Goal: Task Accomplishment & Management: Manage account settings

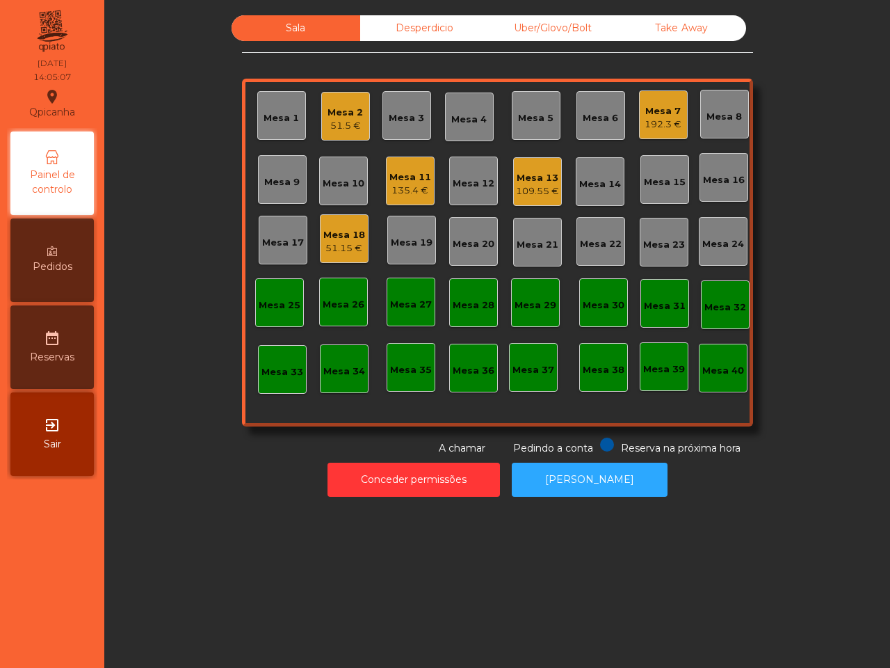
click at [329, 124] on div "51.5 €" at bounding box center [345, 126] width 35 height 14
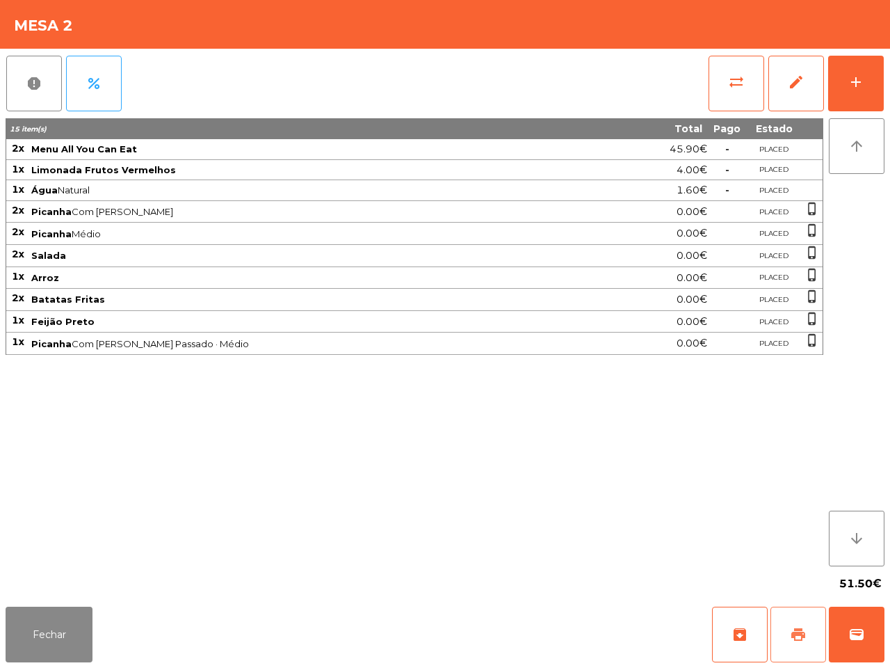
click at [785, 627] on button "print" at bounding box center [799, 635] width 56 height 56
click at [721, 574] on div "51.50€" at bounding box center [445, 583] width 879 height 35
click at [67, 627] on button "Fechar" at bounding box center [49, 635] width 87 height 56
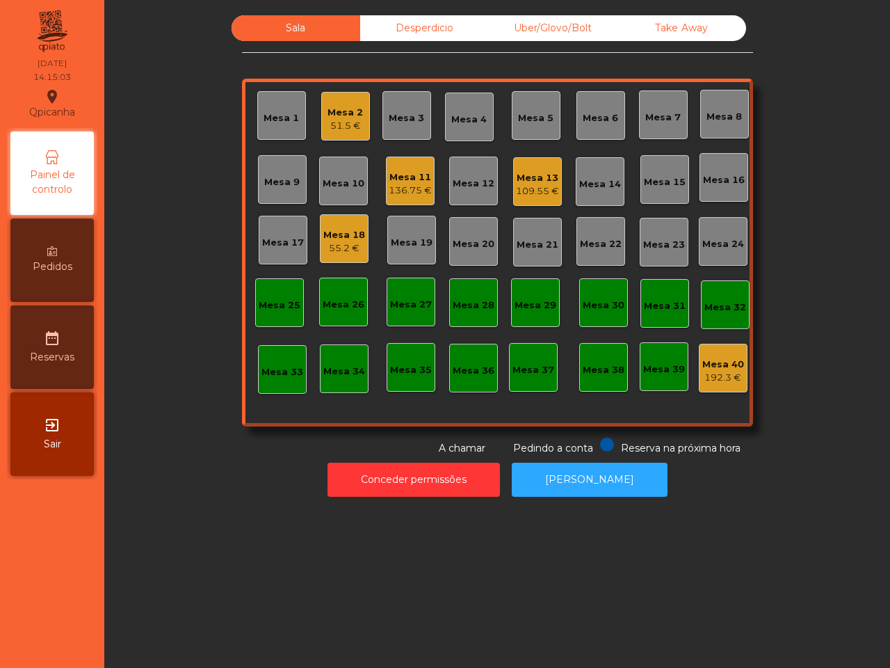
click at [392, 179] on div "Mesa 11" at bounding box center [410, 177] width 43 height 14
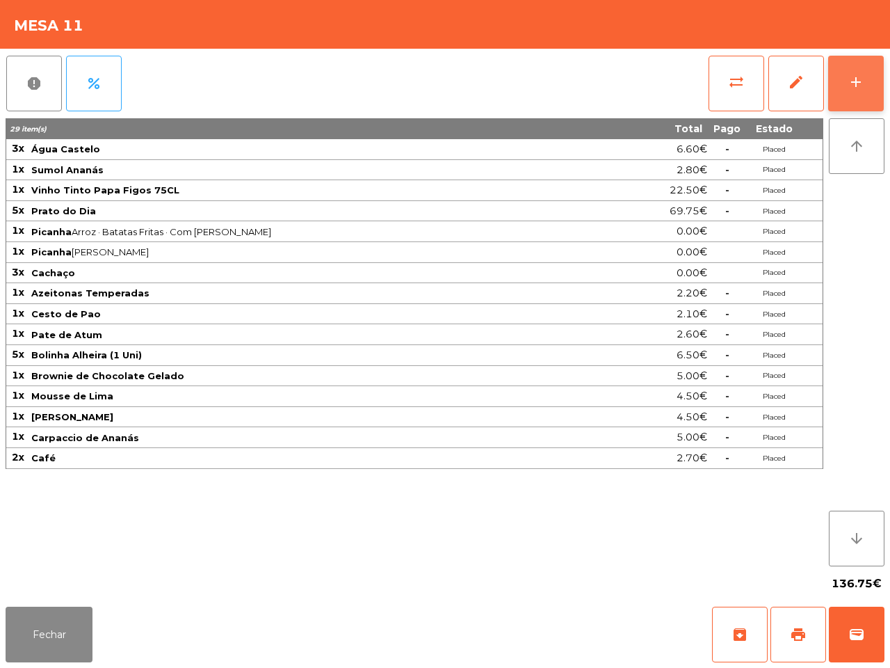
click at [849, 70] on button "add" at bounding box center [857, 84] width 56 height 56
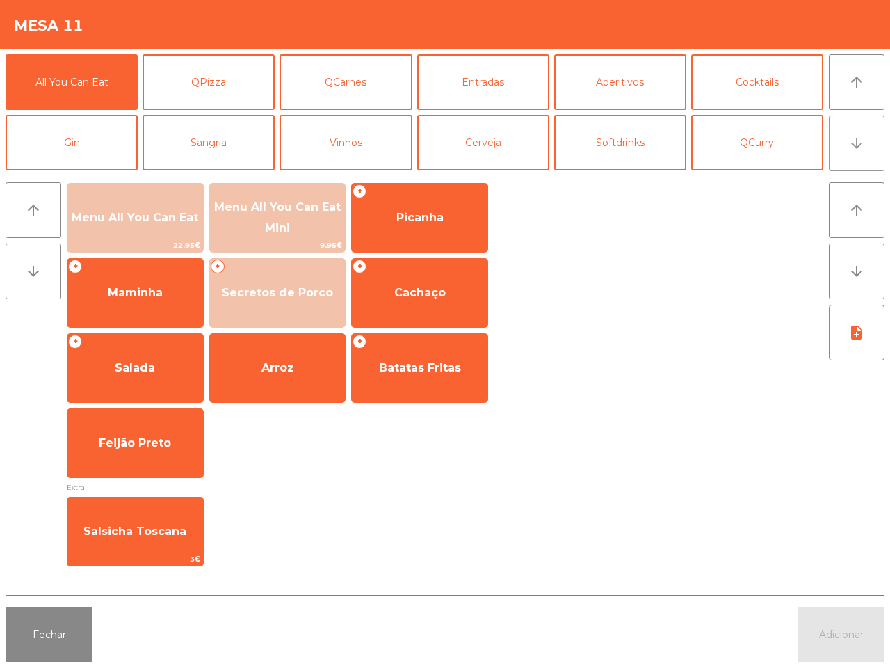
click at [867, 132] on button "arrow_downward" at bounding box center [857, 143] width 56 height 56
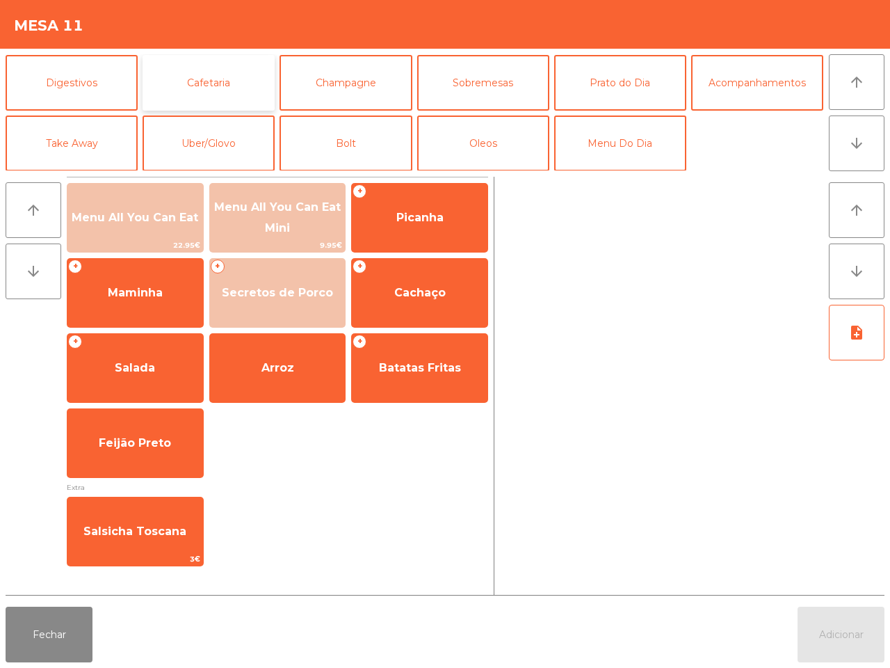
click at [237, 75] on button "Cafetaria" at bounding box center [209, 83] width 132 height 56
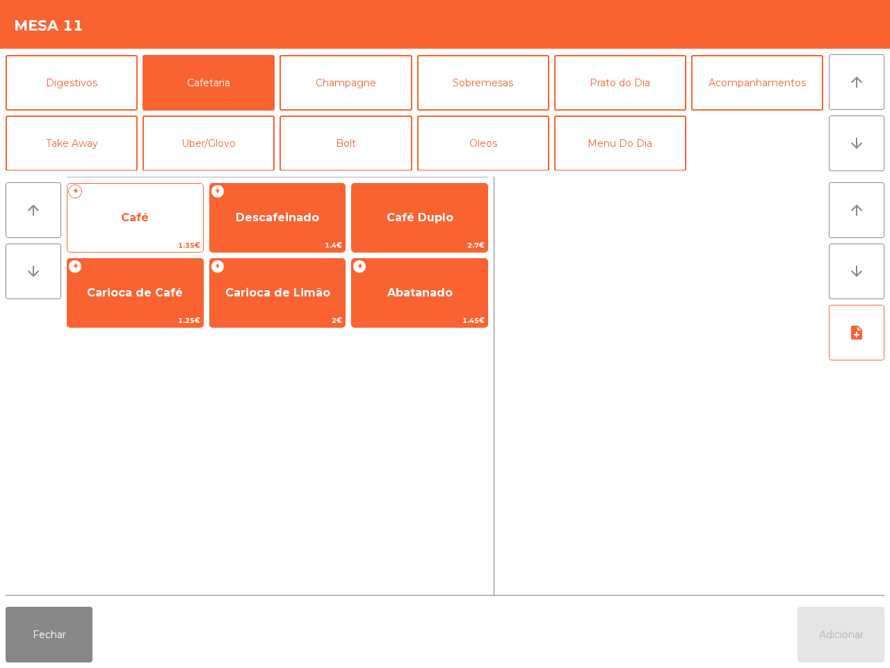
click at [144, 217] on span "Café" at bounding box center [135, 217] width 28 height 13
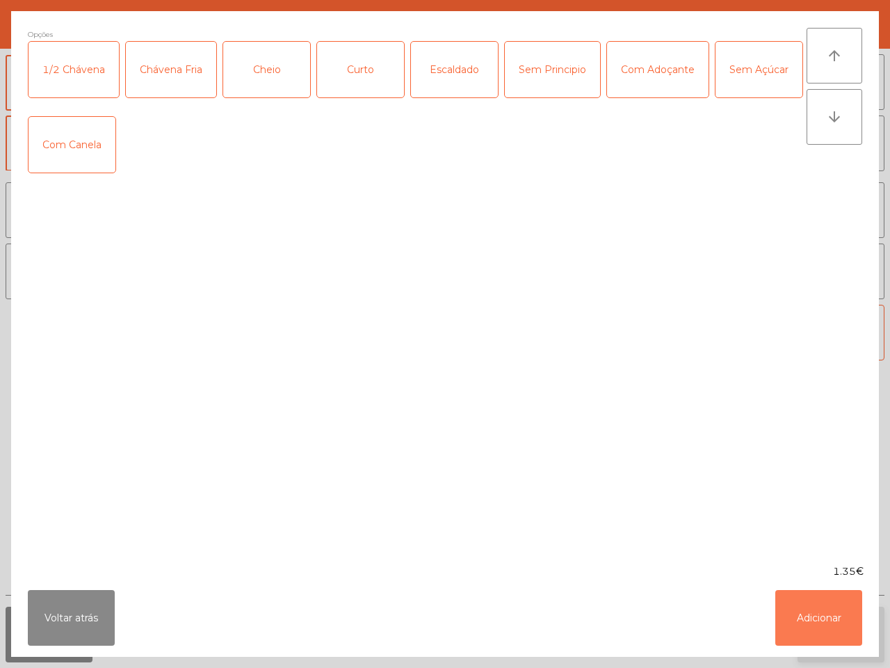
click at [820, 620] on button "Adicionar" at bounding box center [819, 618] width 87 height 56
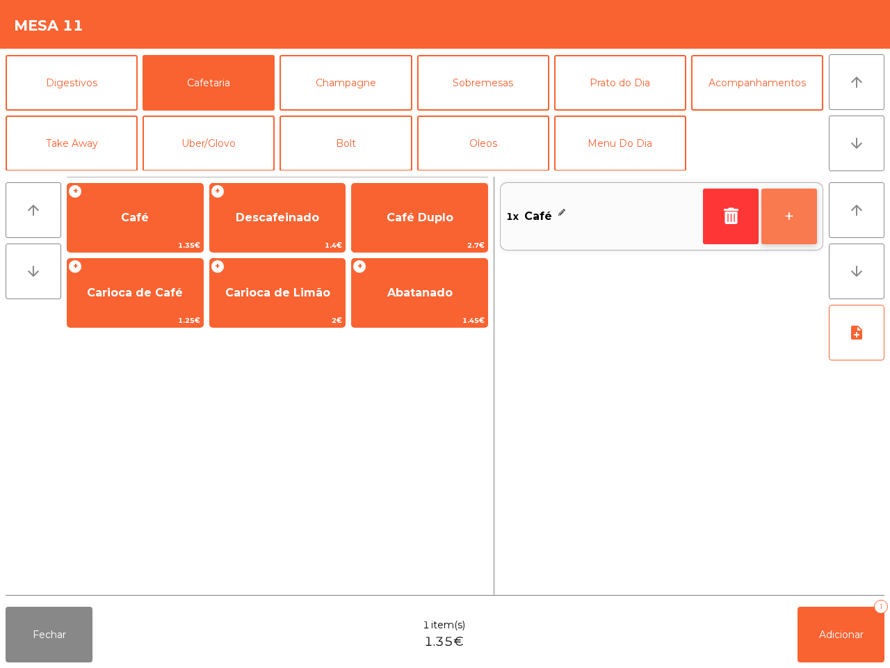
click at [784, 218] on button "+" at bounding box center [790, 217] width 56 height 56
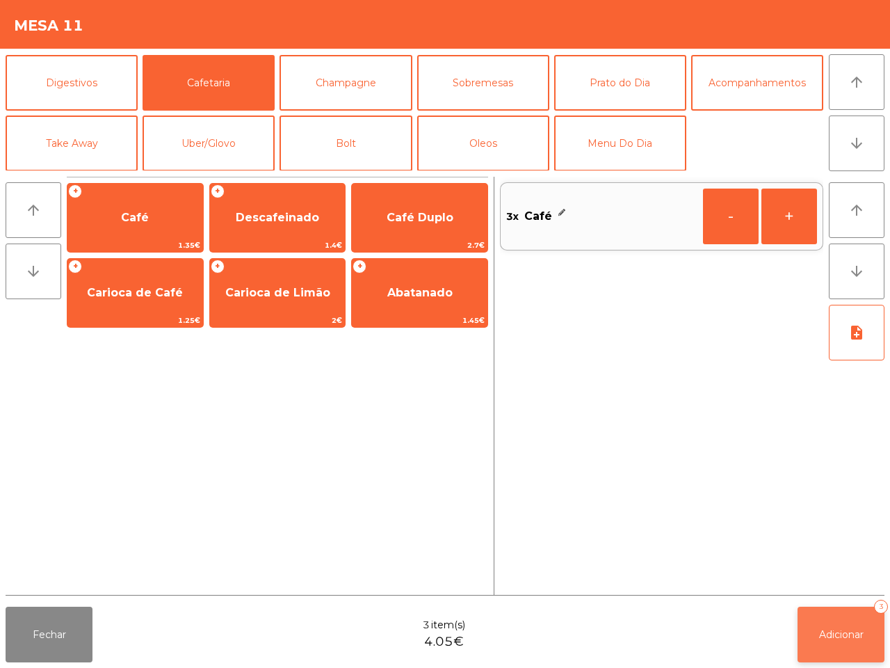
click at [822, 623] on button "Adicionar 3" at bounding box center [841, 635] width 87 height 56
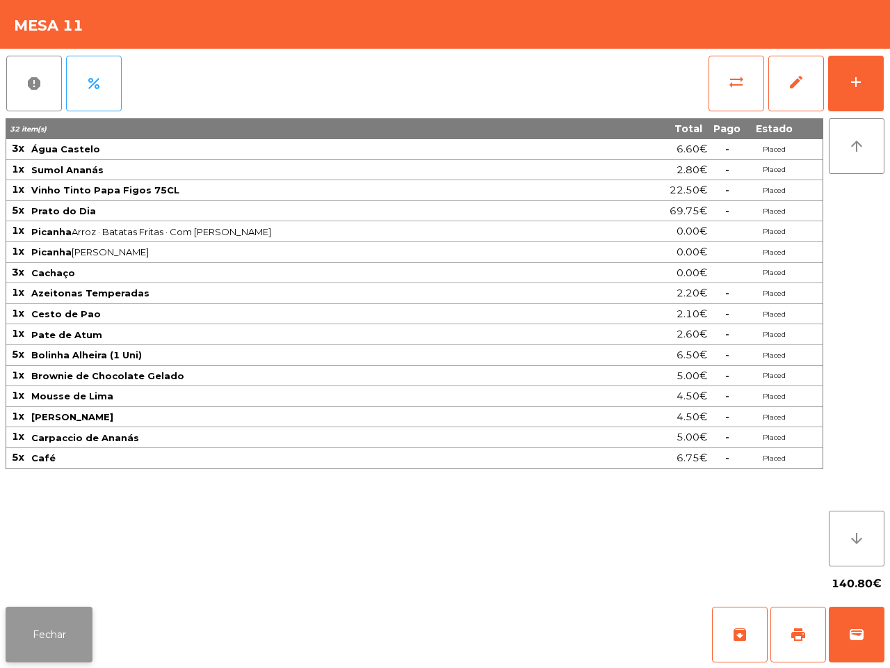
click at [22, 638] on button "Fechar" at bounding box center [49, 635] width 87 height 56
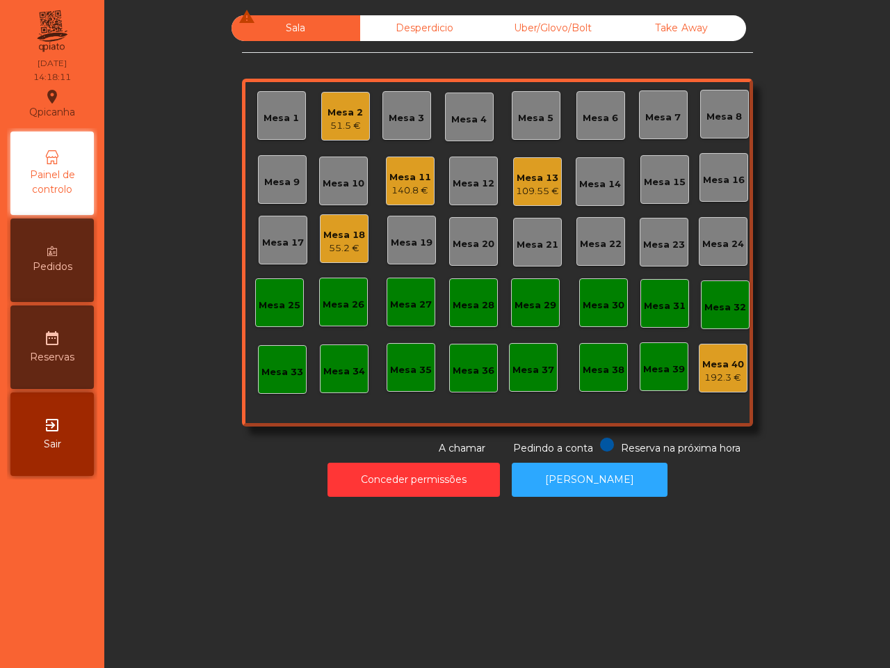
click at [342, 109] on div "Mesa 2" at bounding box center [345, 113] width 35 height 14
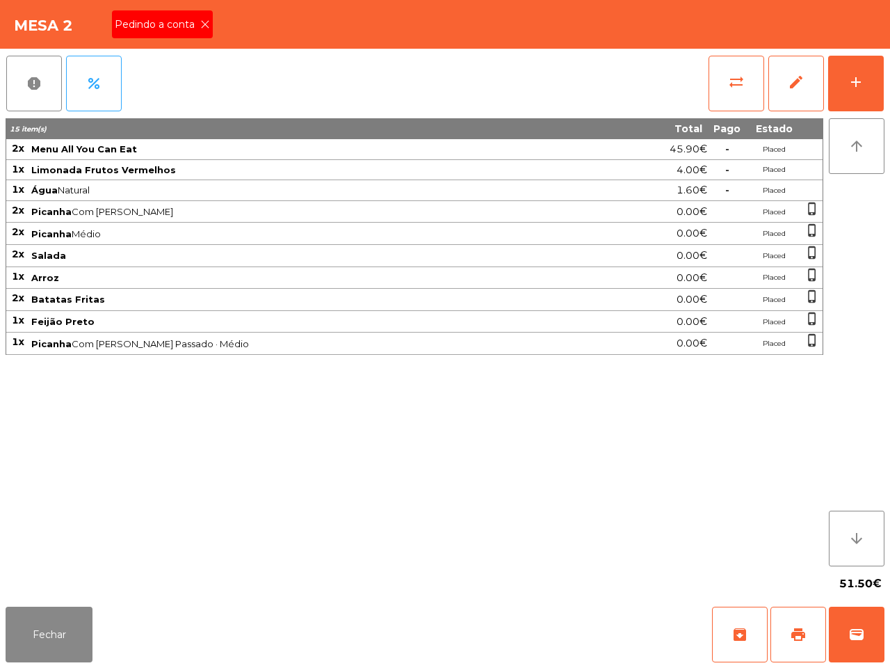
click at [193, 19] on span "Pedindo a conta" at bounding box center [158, 24] width 86 height 15
click at [797, 623] on button "print" at bounding box center [799, 635] width 56 height 56
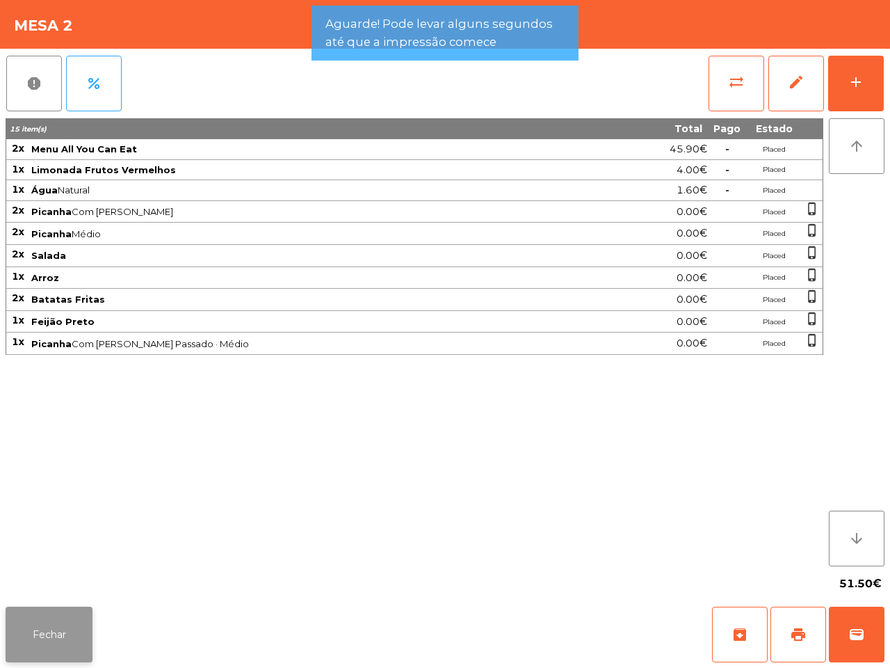
click at [57, 653] on button "Fechar" at bounding box center [49, 635] width 87 height 56
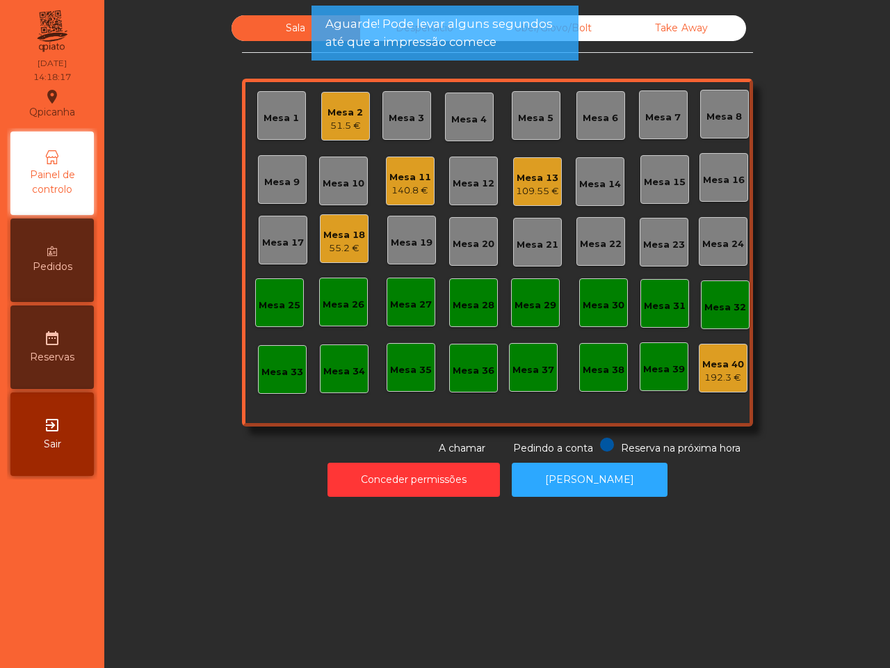
click at [529, 175] on div "Mesa 13" at bounding box center [537, 178] width 43 height 14
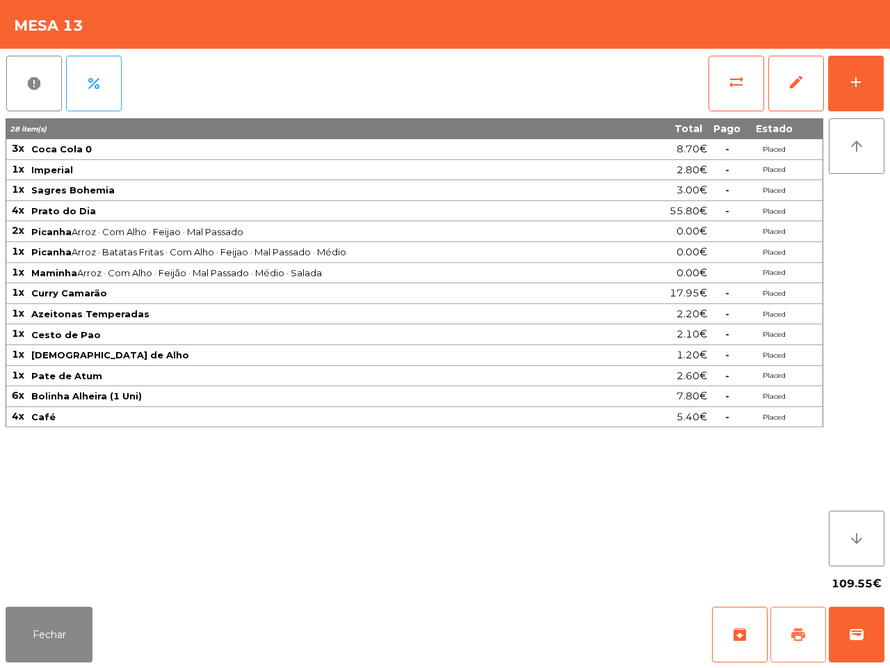
click at [790, 633] on span "print" at bounding box center [798, 634] width 17 height 17
click at [47, 630] on button "Fechar" at bounding box center [49, 635] width 87 height 56
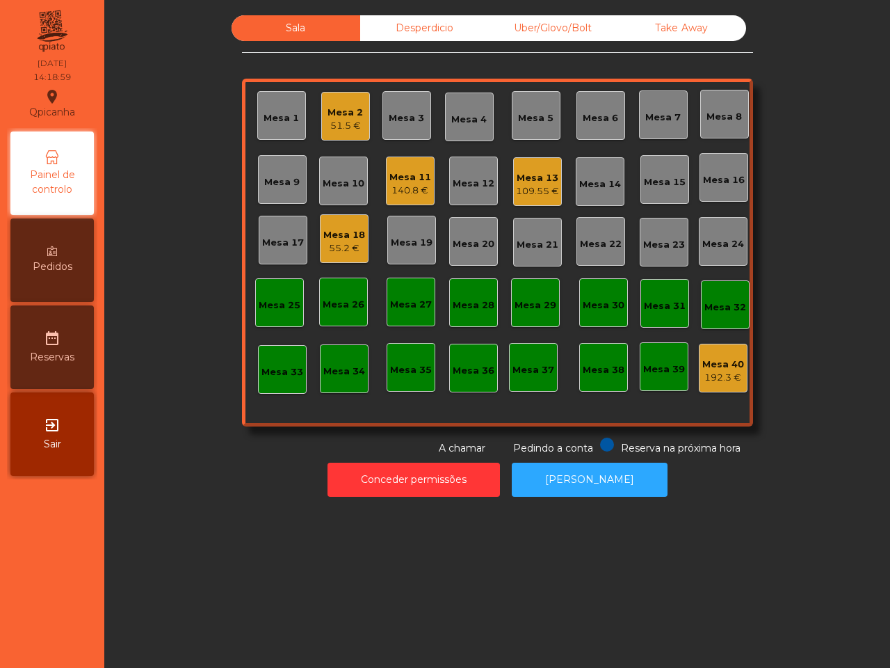
click at [393, 171] on div "Mesa 11" at bounding box center [411, 177] width 42 height 14
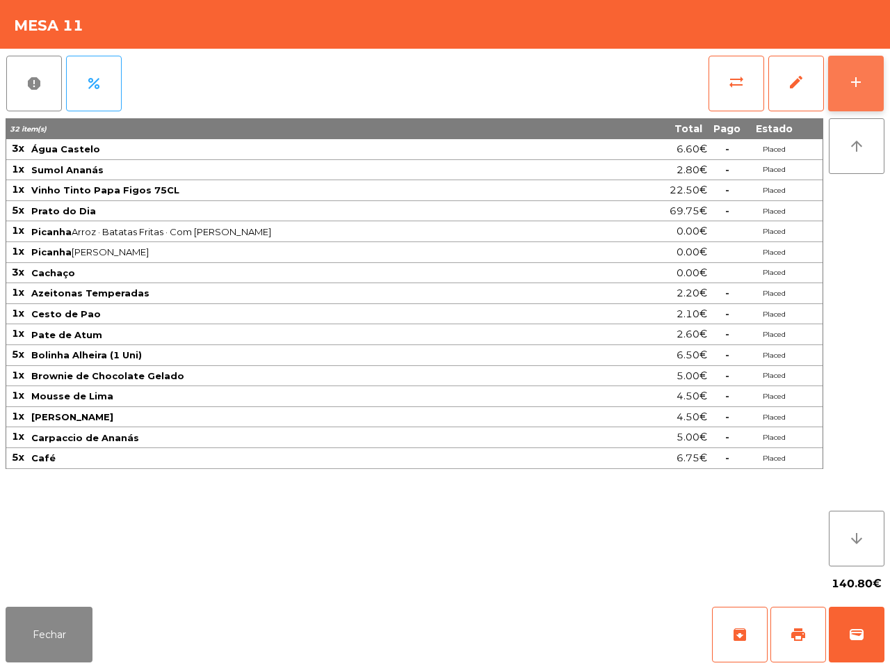
click at [852, 75] on div "add" at bounding box center [856, 82] width 17 height 17
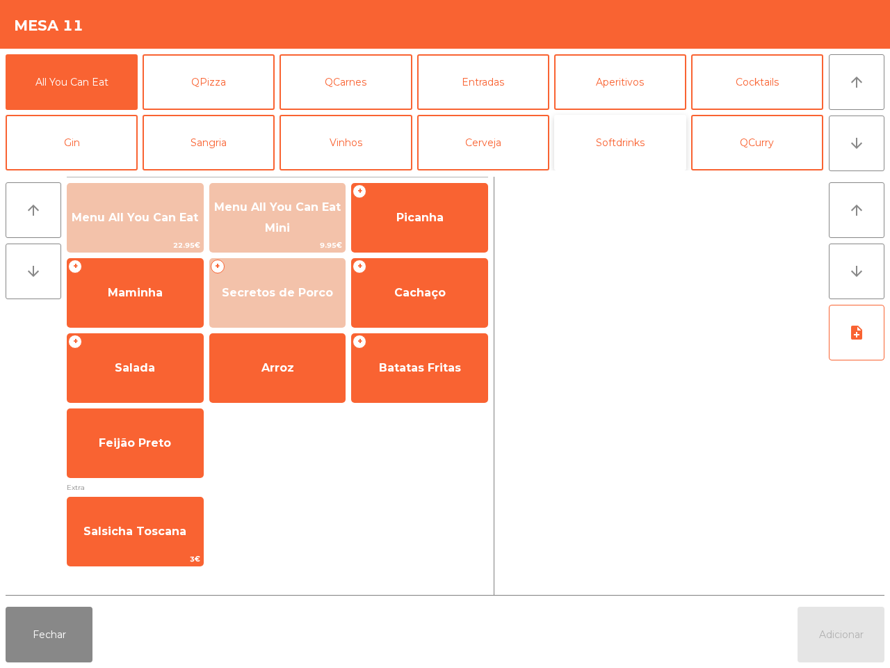
click at [630, 129] on button "Softdrinks" at bounding box center [620, 143] width 132 height 56
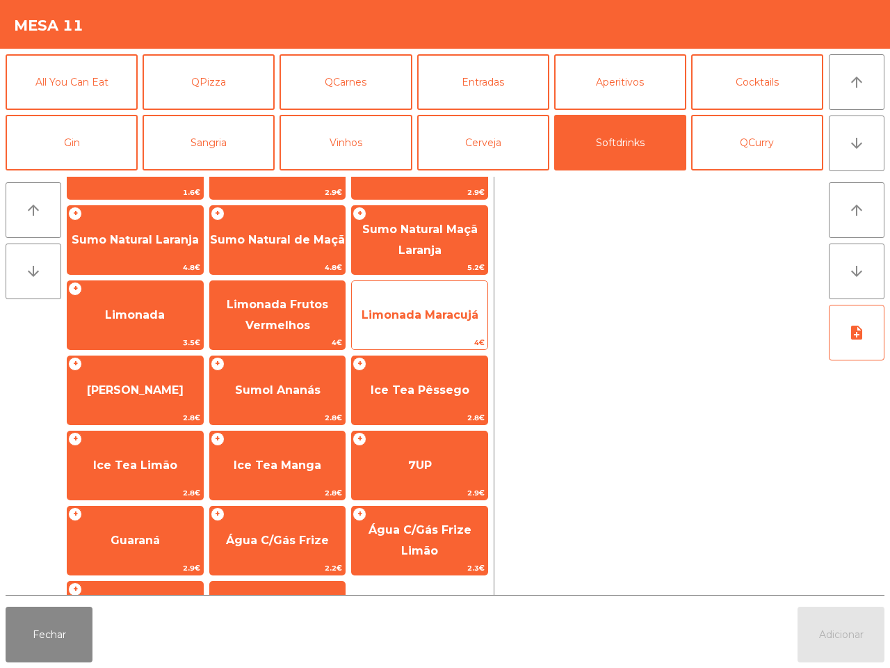
scroll to position [113, 0]
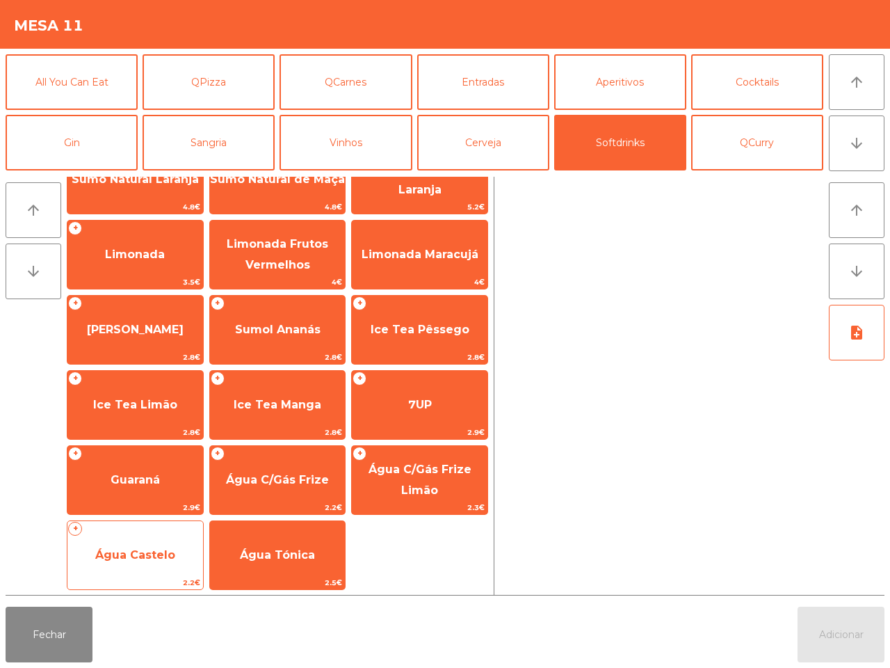
click at [109, 561] on span "Água Castelo" at bounding box center [135, 555] width 136 height 38
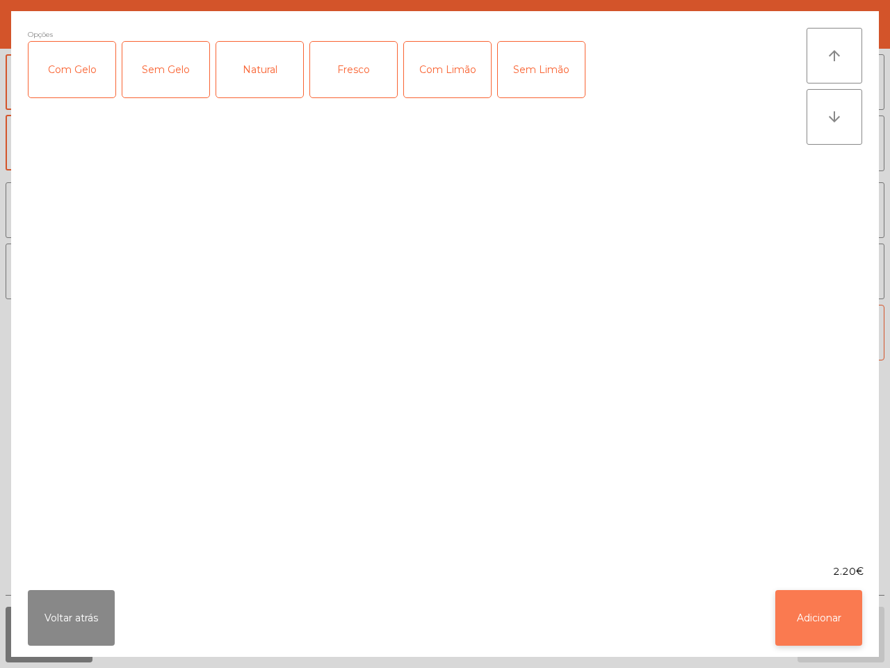
click at [842, 625] on button "Adicionar" at bounding box center [819, 618] width 87 height 56
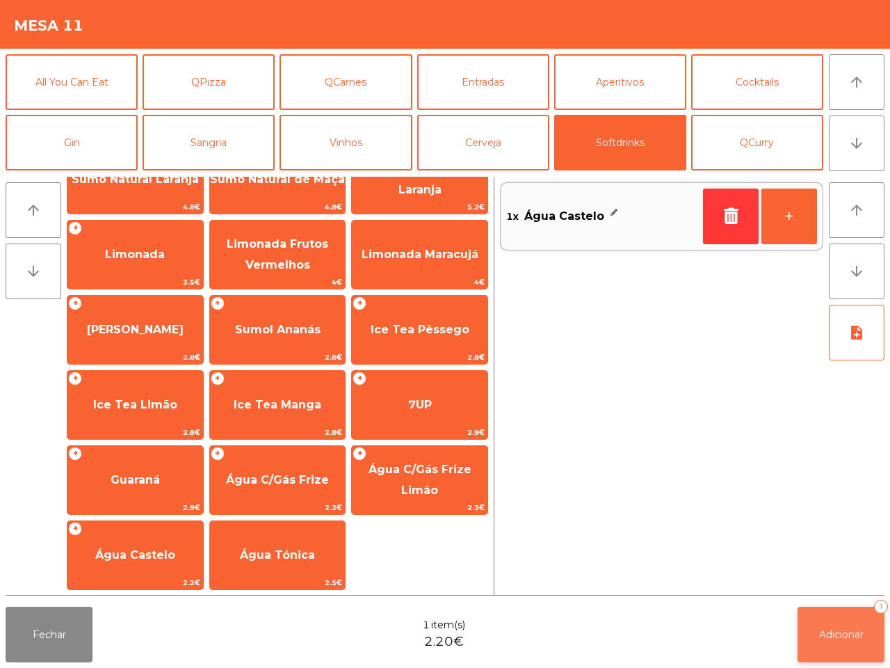
click at [849, 630] on span "Adicionar" at bounding box center [842, 634] width 45 height 13
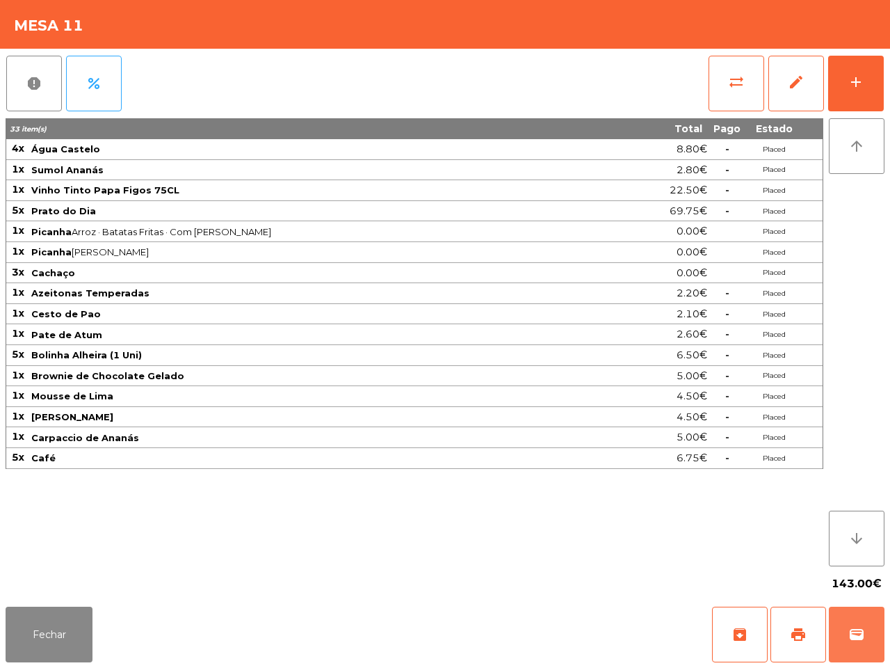
drag, startPoint x: 849, startPoint y: 630, endPoint x: 715, endPoint y: 453, distance: 222.1
click at [780, 540] on app-table-orders "Mesa 11 report percent sync_alt edit add 33 item(s) Total Pago Estado 4x [GEOGR…" at bounding box center [445, 334] width 890 height 668
drag, startPoint x: 46, startPoint y: 643, endPoint x: 463, endPoint y: 468, distance: 452.7
click at [44, 643] on button "Fechar" at bounding box center [49, 635] width 87 height 56
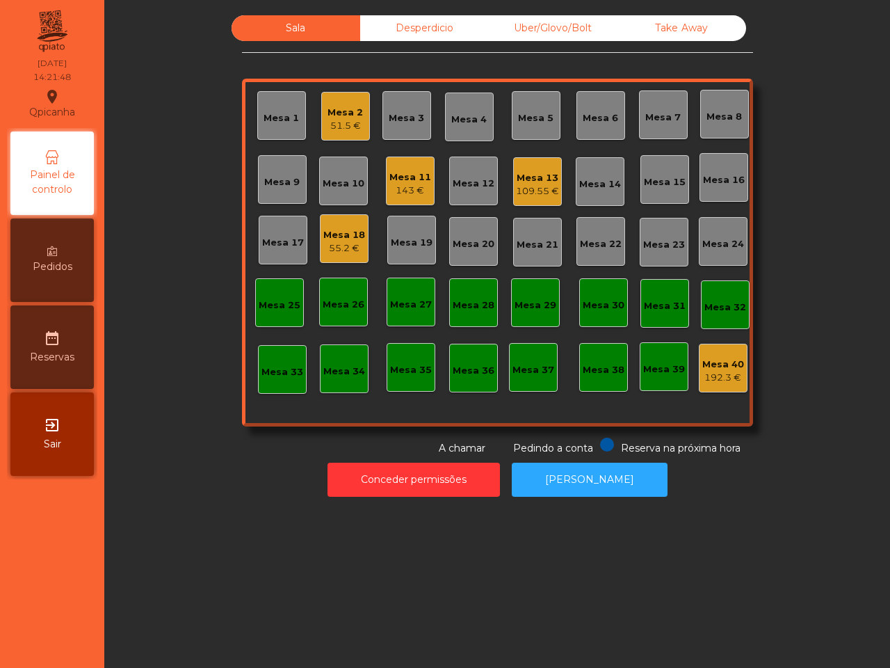
click at [523, 181] on div "Mesa 13" at bounding box center [537, 178] width 43 height 14
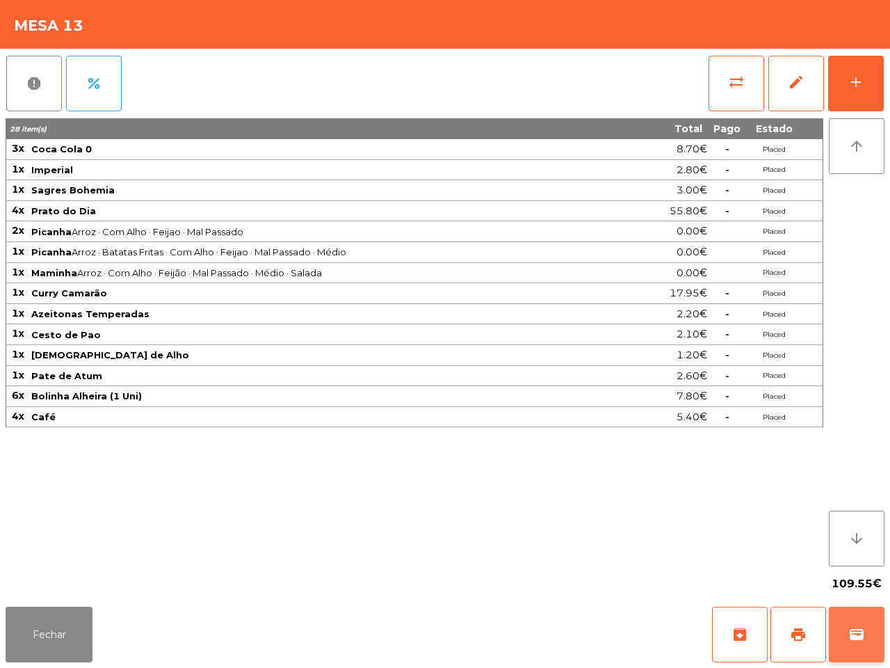
click at [854, 628] on span "wallet" at bounding box center [857, 634] width 17 height 17
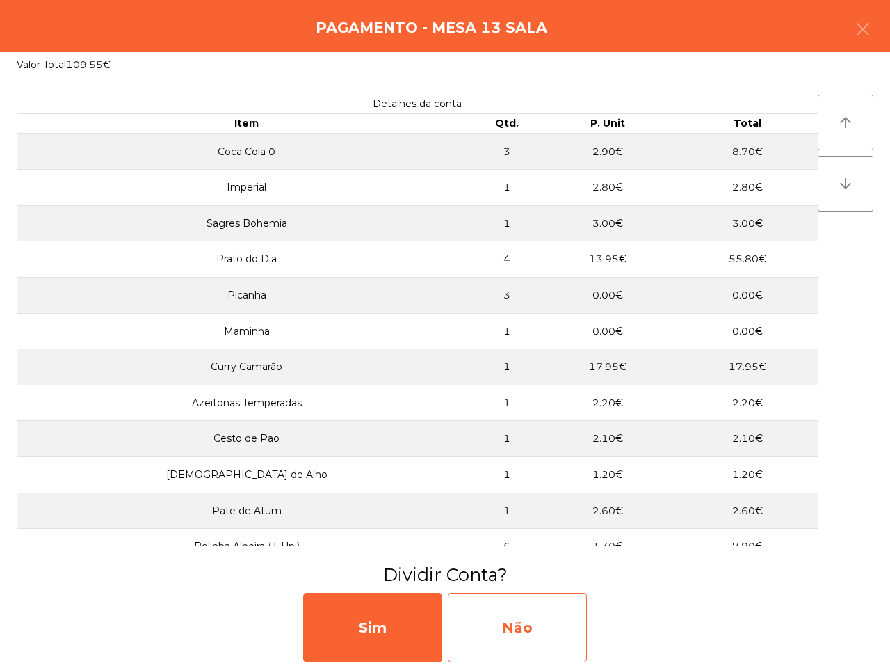
click at [545, 618] on div "Não" at bounding box center [517, 628] width 139 height 70
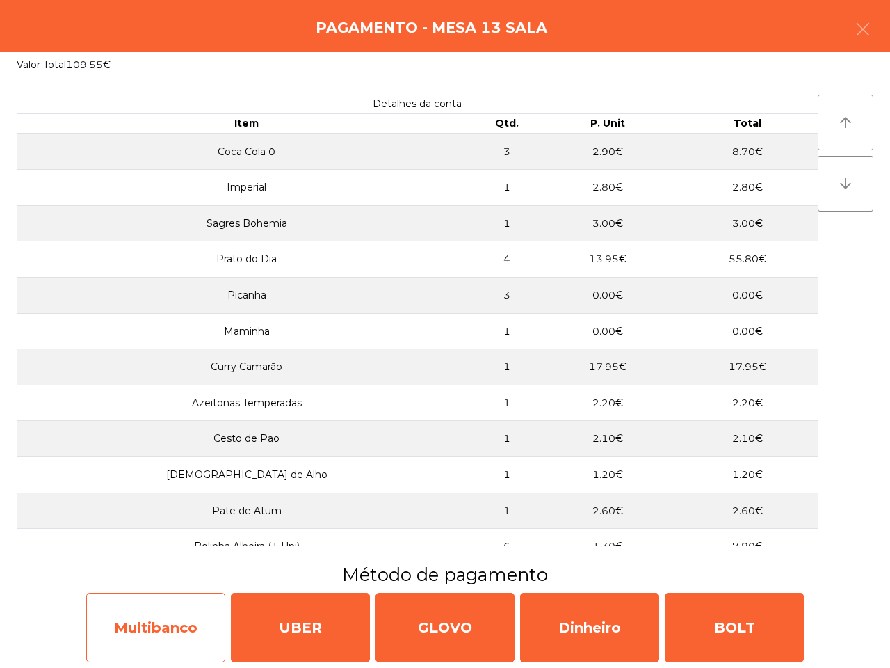
click at [176, 641] on div "Multibanco" at bounding box center [155, 628] width 139 height 70
select select "**"
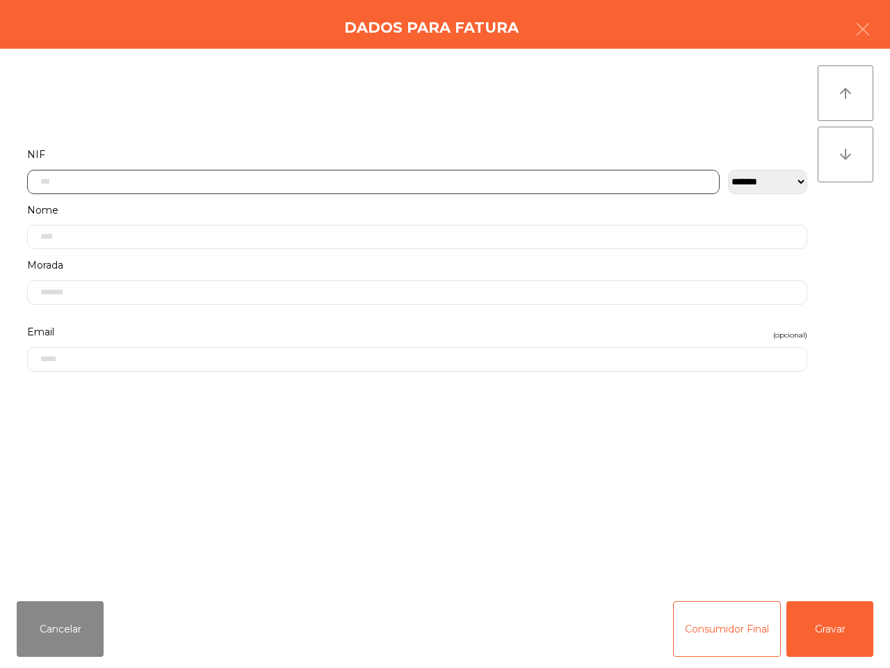
click at [346, 173] on input "text" at bounding box center [373, 182] width 693 height 24
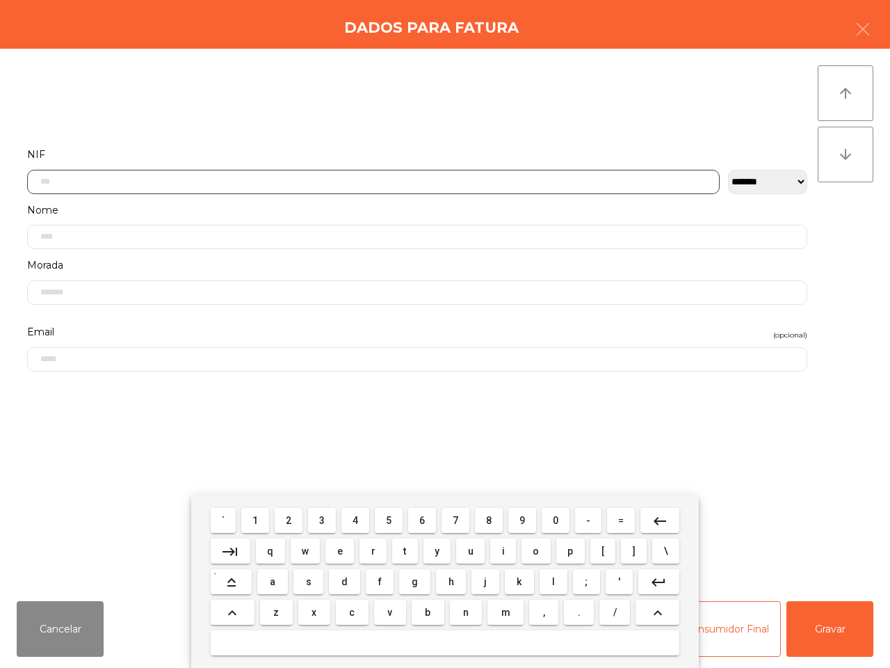
scroll to position [78, 0]
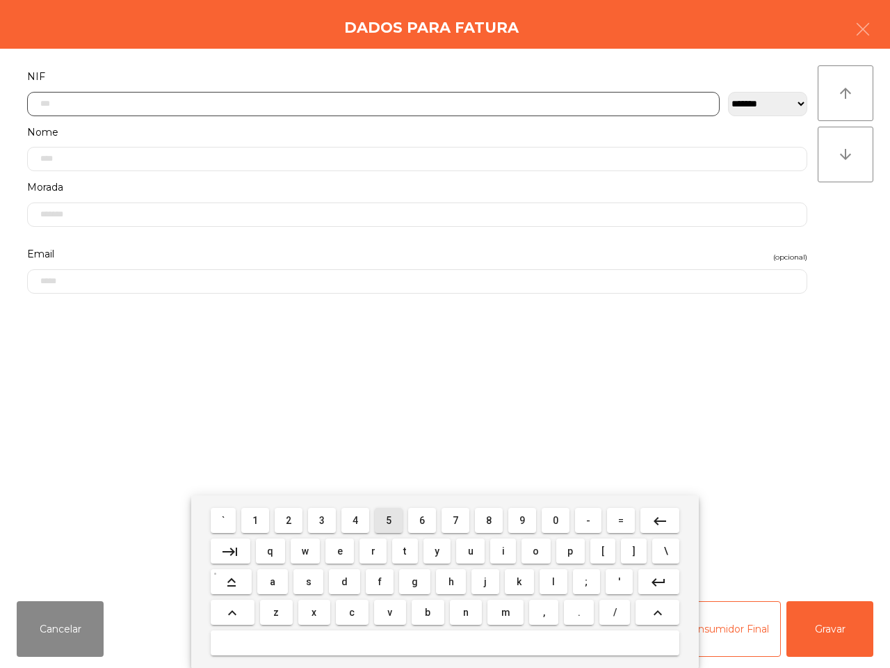
click at [388, 519] on span "5" at bounding box center [389, 520] width 6 height 11
click at [263, 520] on button "1" at bounding box center [255, 520] width 28 height 25
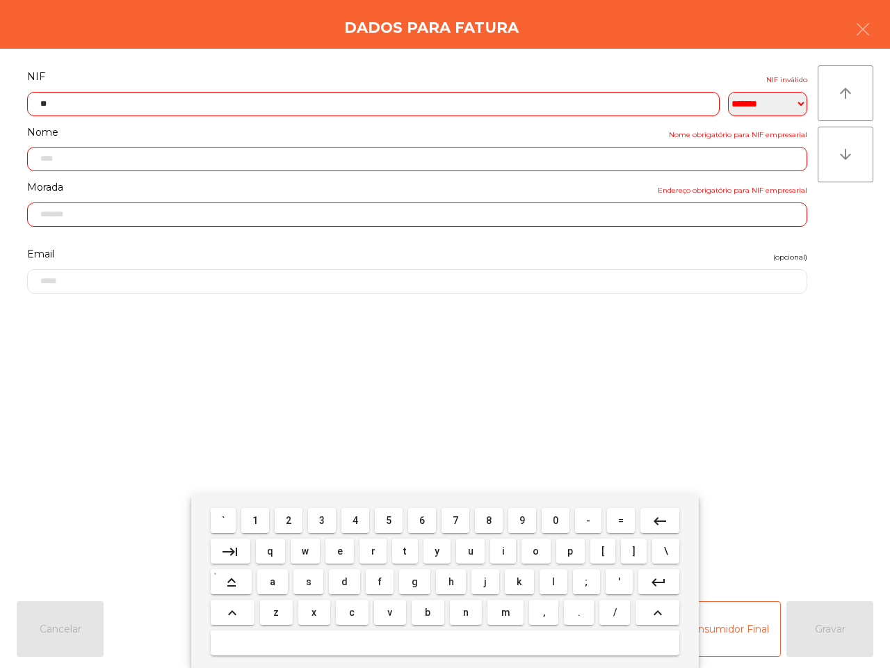
click at [424, 520] on span "6" at bounding box center [422, 520] width 6 height 11
click at [358, 520] on span "4" at bounding box center [356, 520] width 6 height 11
click at [318, 515] on button "3" at bounding box center [322, 520] width 28 height 25
click at [515, 518] on button "9" at bounding box center [523, 520] width 28 height 25
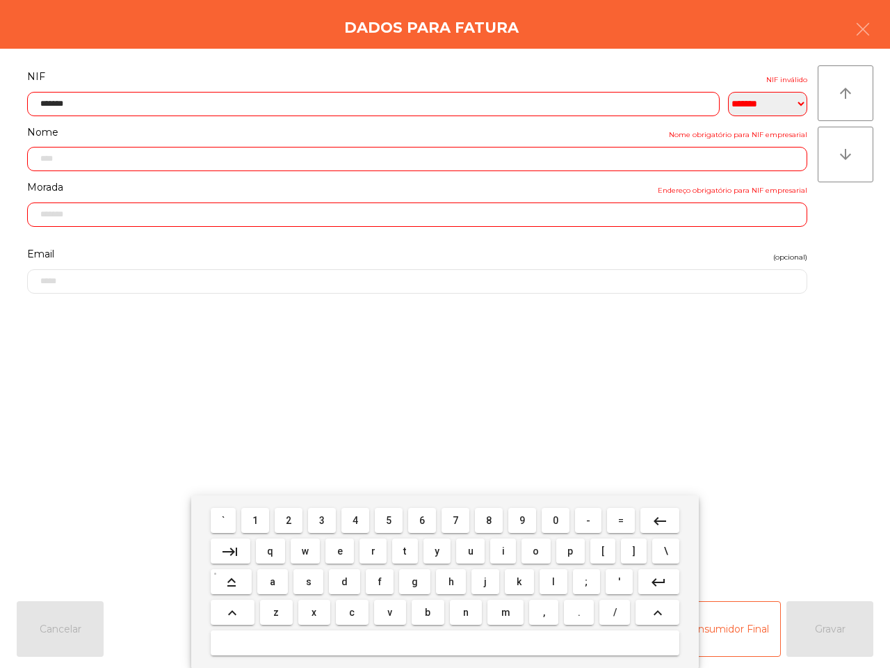
click at [262, 522] on button "1" at bounding box center [255, 520] width 28 height 25
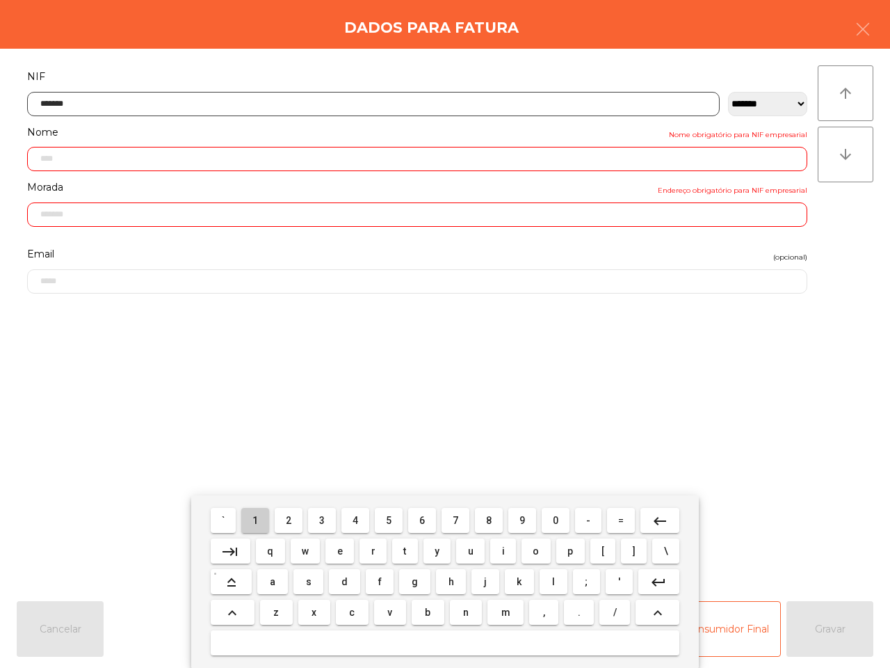
type input "*********"
type input "**********"
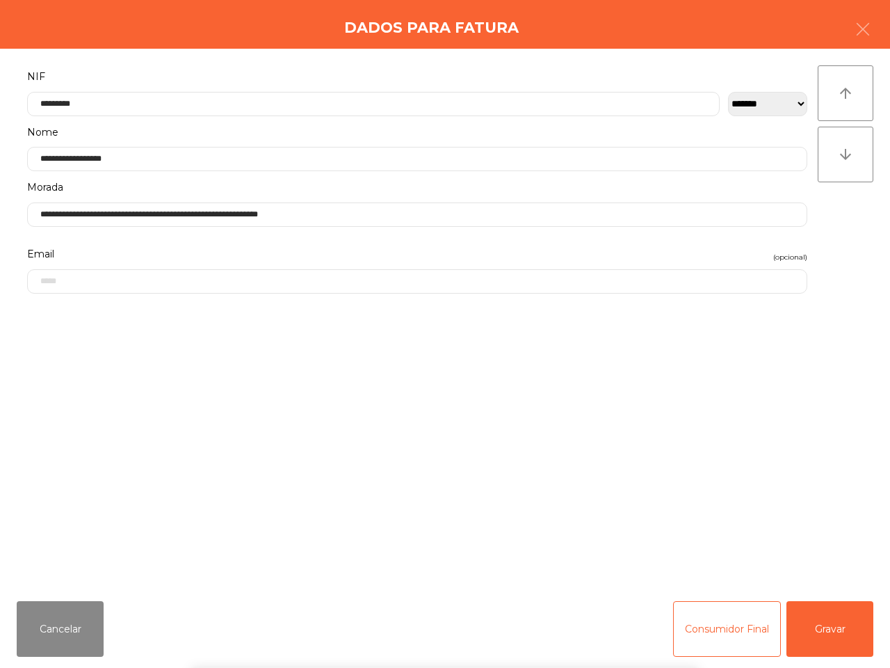
click at [821, 630] on div "` 1 2 3 4 5 6 7 8 9 0 - = keyboard_backspace keyboard_tab q w e r t y u i o p […" at bounding box center [445, 581] width 890 height 173
click at [822, 634] on button "Gravar" at bounding box center [830, 629] width 87 height 56
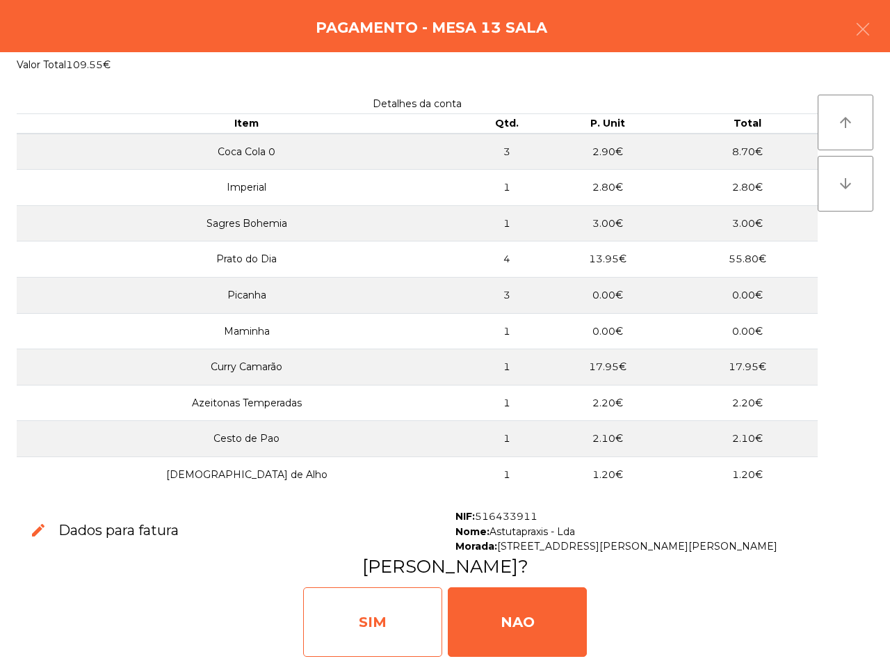
click at [385, 634] on div "SIM" at bounding box center [372, 622] width 139 height 70
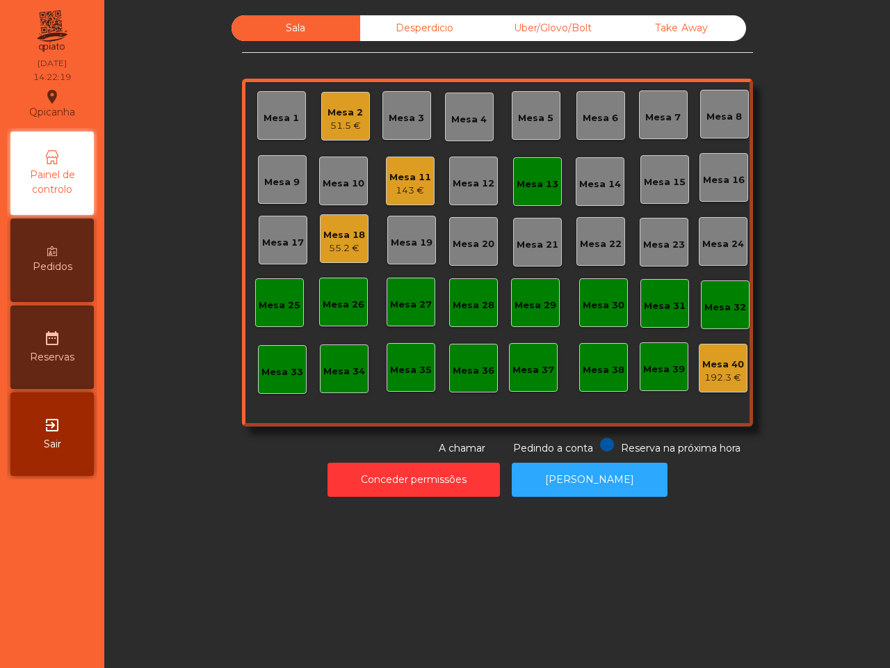
click at [381, 586] on div "Sala Desperdicio Uber/Glovo/Bolt Take Away Mesa 1 Mesa 2 51.5 € Mesa 3 Mesa 4 M…" at bounding box center [497, 334] width 786 height 668
click at [335, 117] on div "Mesa 2" at bounding box center [345, 113] width 35 height 14
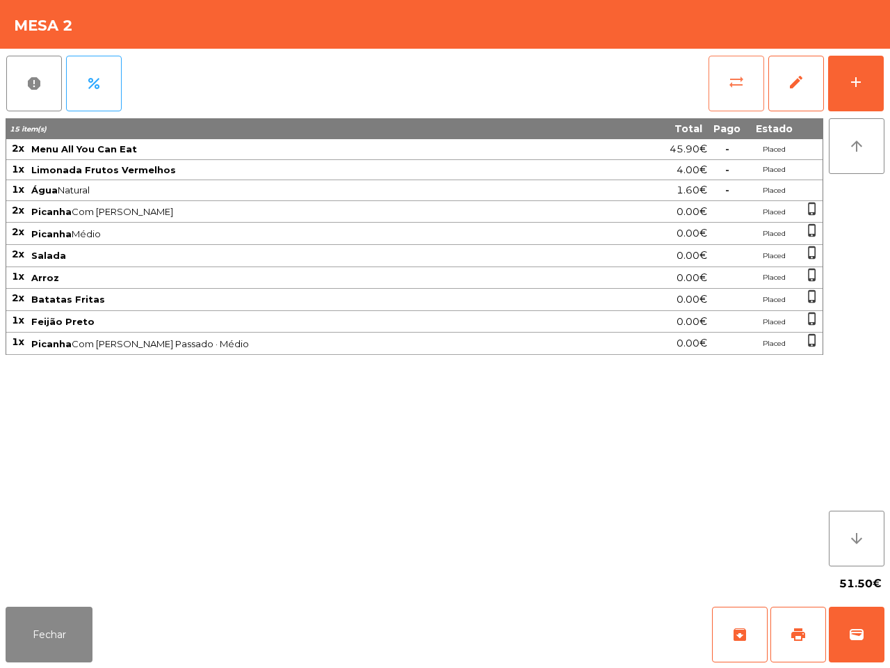
click at [728, 84] on span "sync_alt" at bounding box center [736, 82] width 17 height 17
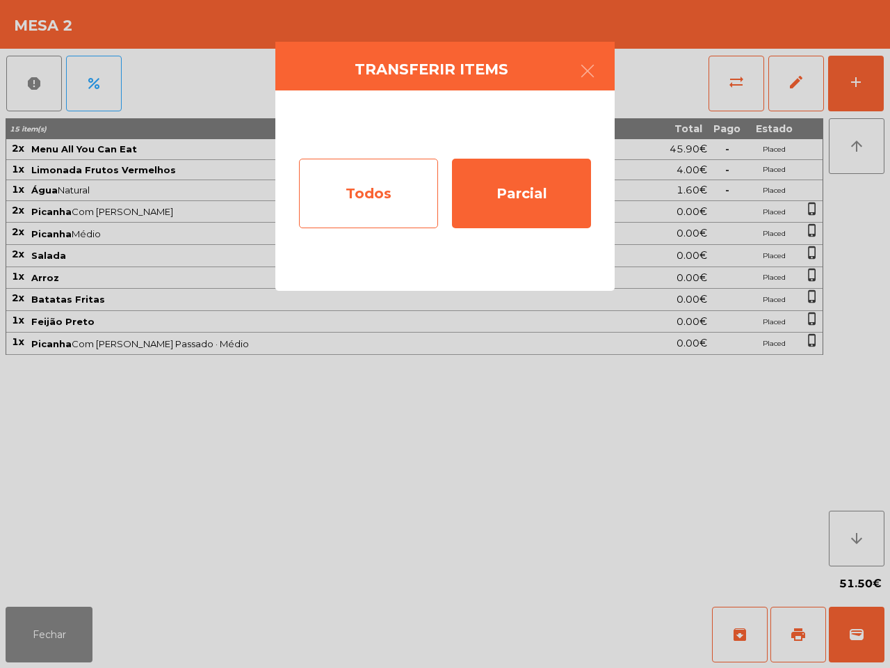
click at [342, 182] on div "Todos" at bounding box center [368, 194] width 139 height 70
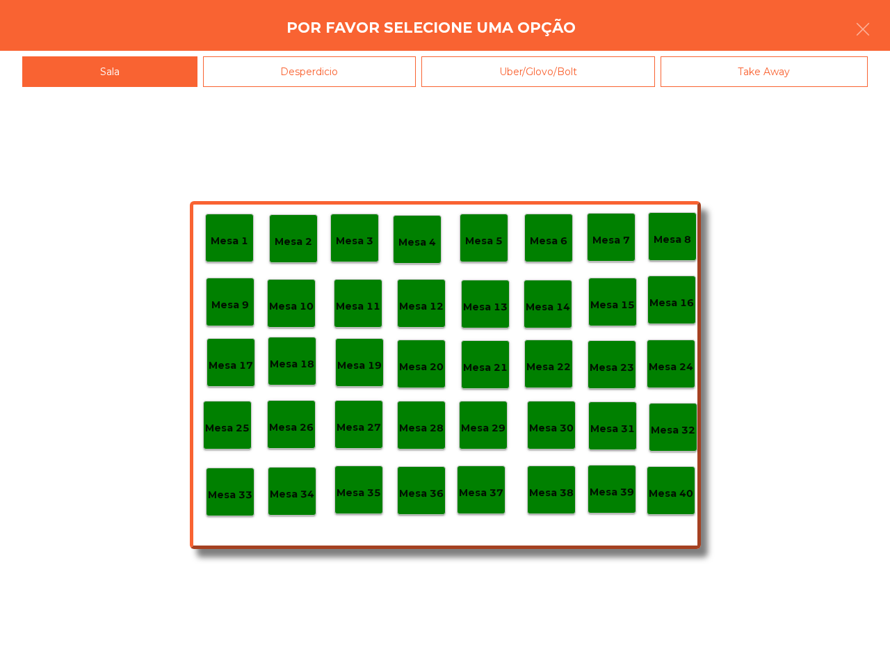
click at [690, 499] on p "Mesa 40" at bounding box center [671, 494] width 45 height 16
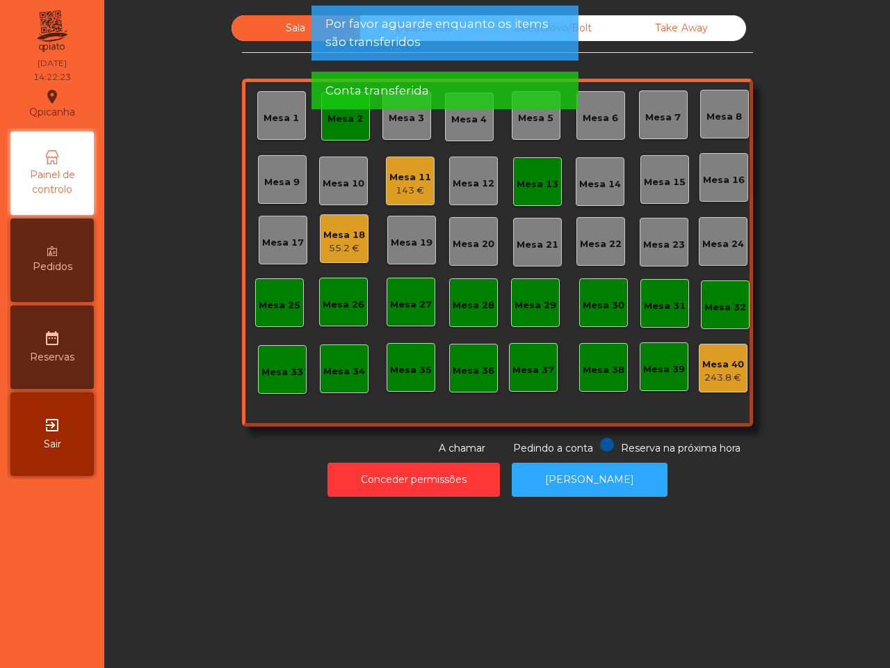
click at [346, 130] on div "Mesa 2" at bounding box center [345, 116] width 49 height 49
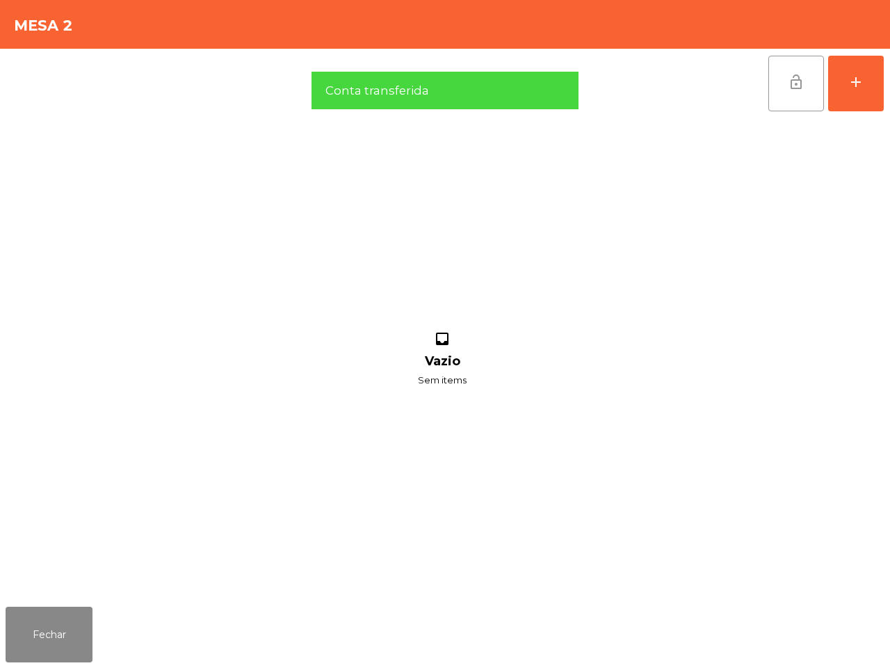
click at [807, 93] on button "lock_open" at bounding box center [797, 84] width 56 height 56
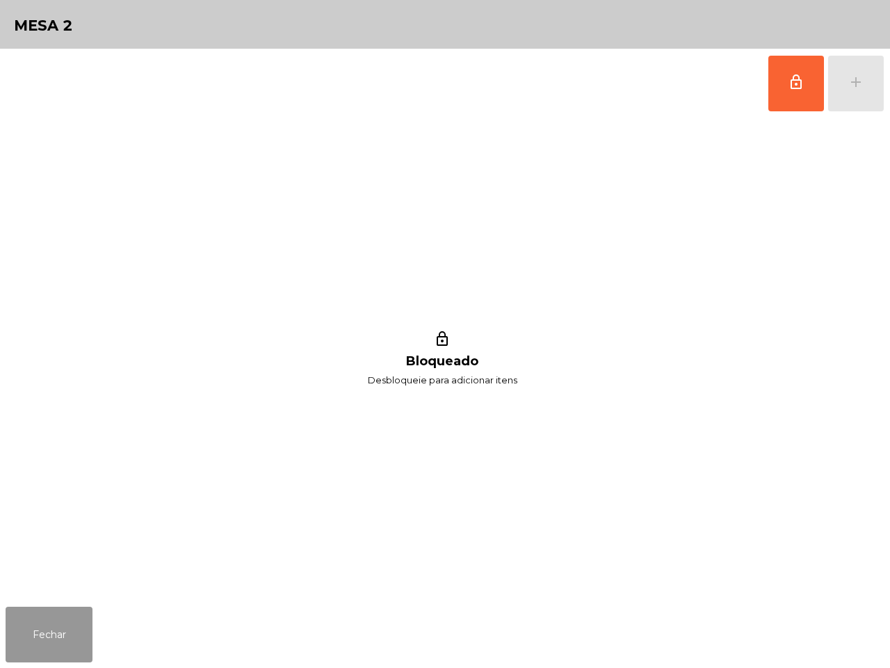
click at [42, 631] on button "Fechar" at bounding box center [49, 635] width 87 height 56
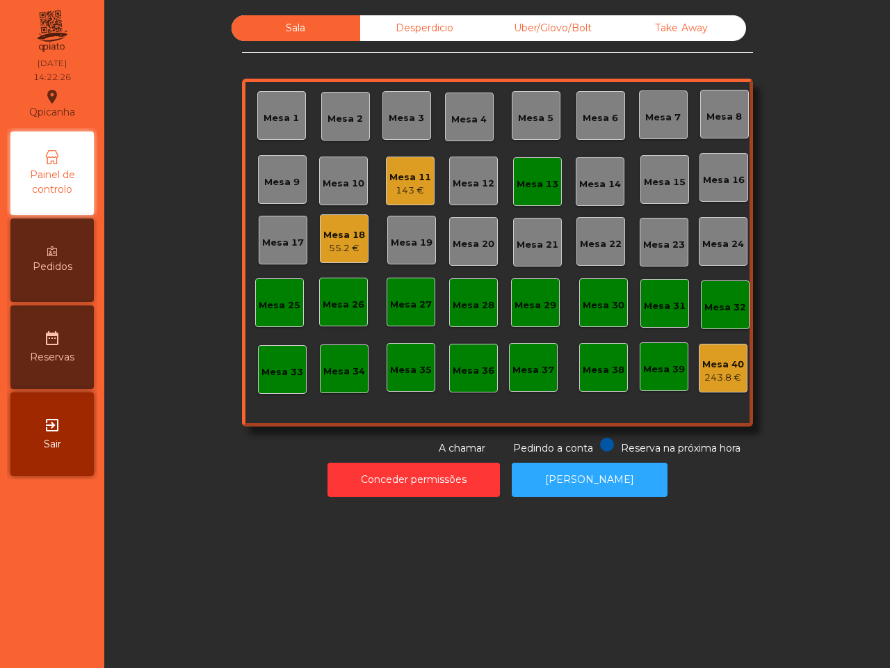
click at [534, 178] on div "Mesa 13" at bounding box center [538, 184] width 42 height 14
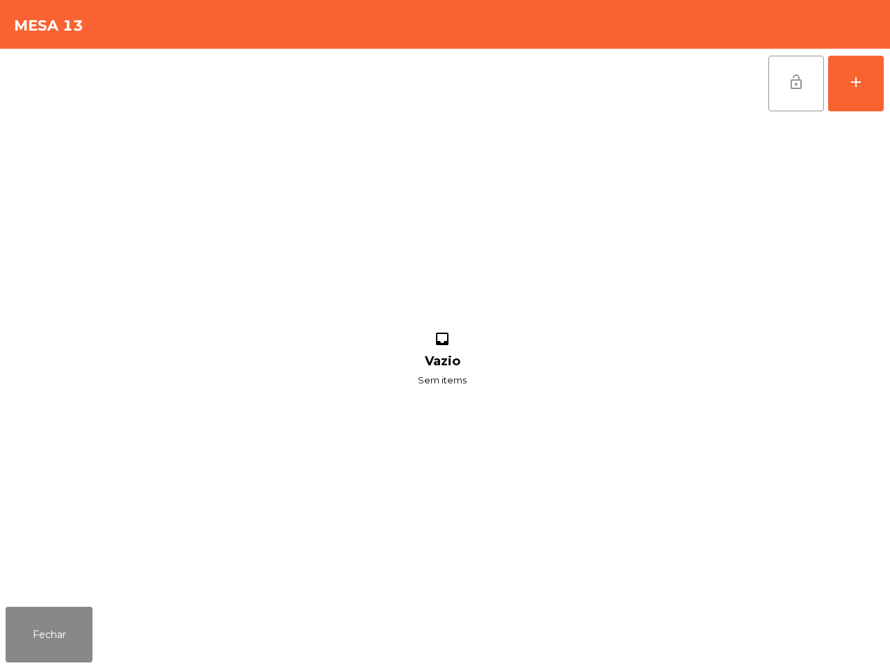
click at [806, 96] on button "lock_open" at bounding box center [797, 84] width 56 height 56
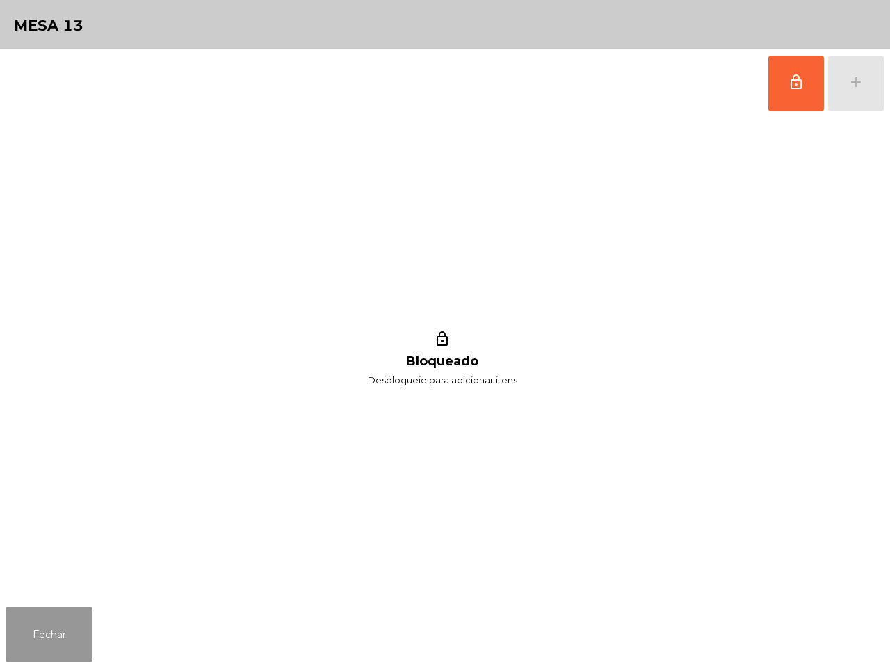
click at [71, 618] on button "Fechar" at bounding box center [49, 635] width 87 height 56
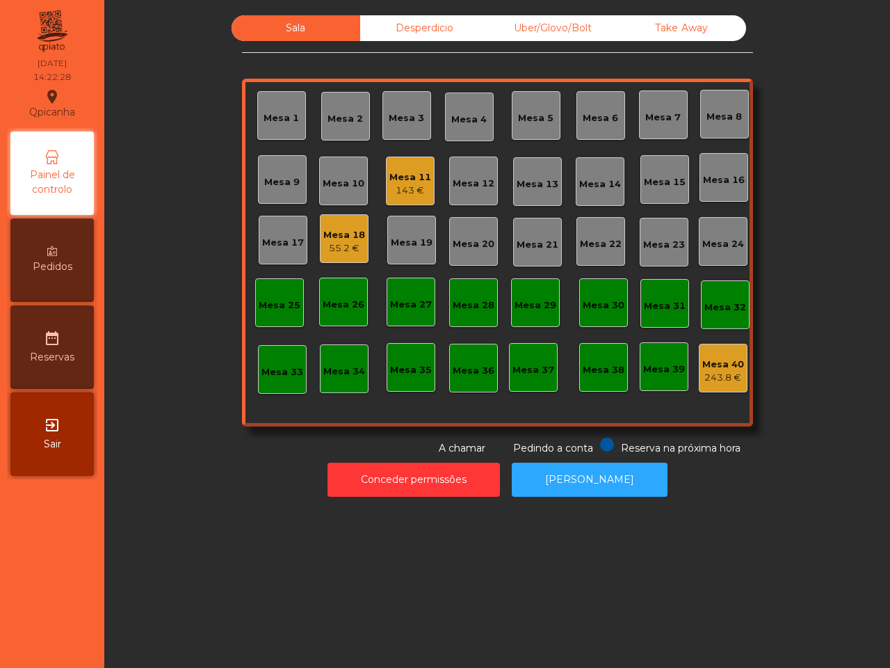
click at [415, 174] on div "Mesa 11" at bounding box center [411, 177] width 42 height 14
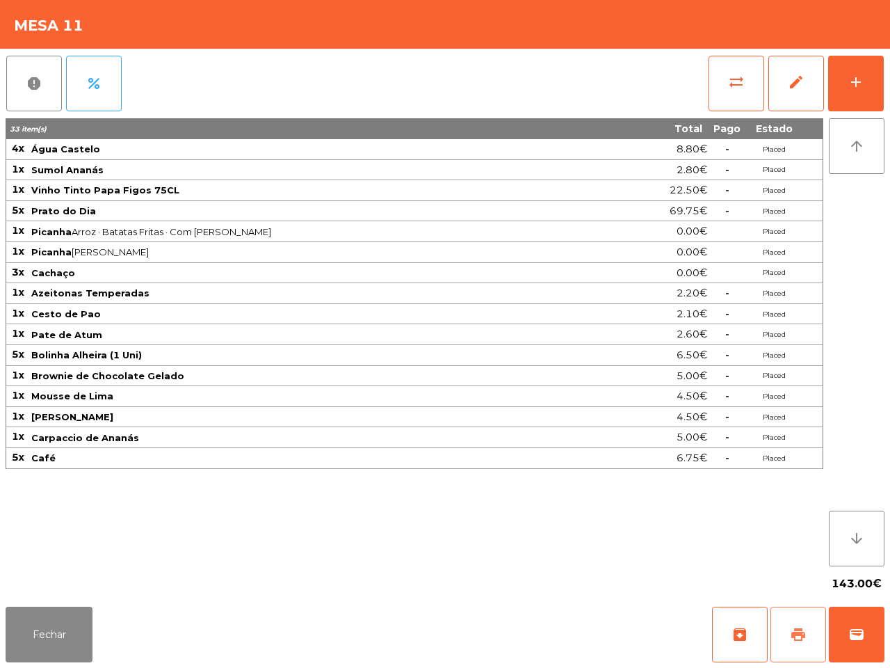
click at [808, 652] on button "print" at bounding box center [799, 635] width 56 height 56
click at [45, 640] on button "Fechar" at bounding box center [49, 635] width 87 height 56
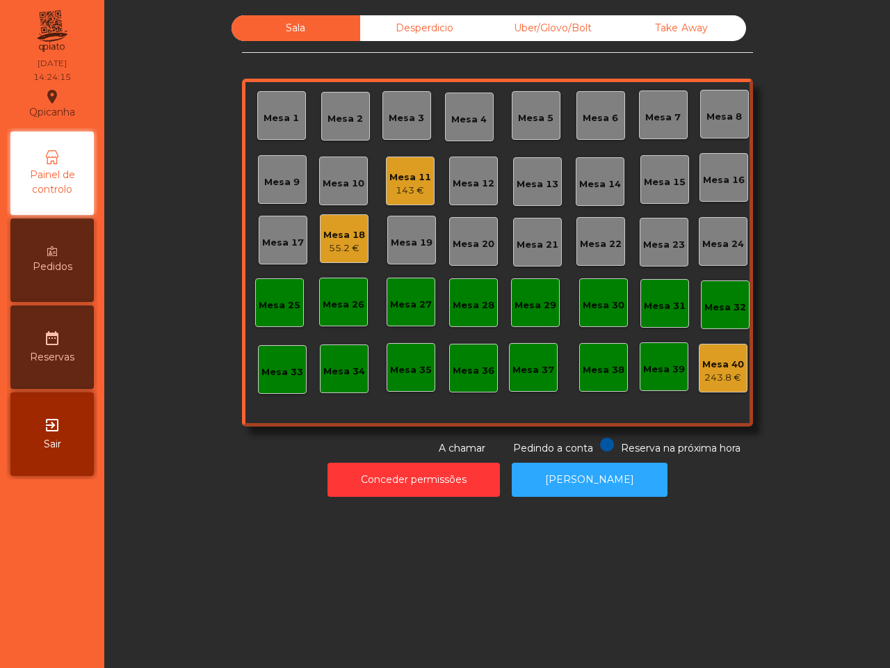
click at [342, 241] on div "Mesa 18 55.2 €" at bounding box center [344, 241] width 42 height 27
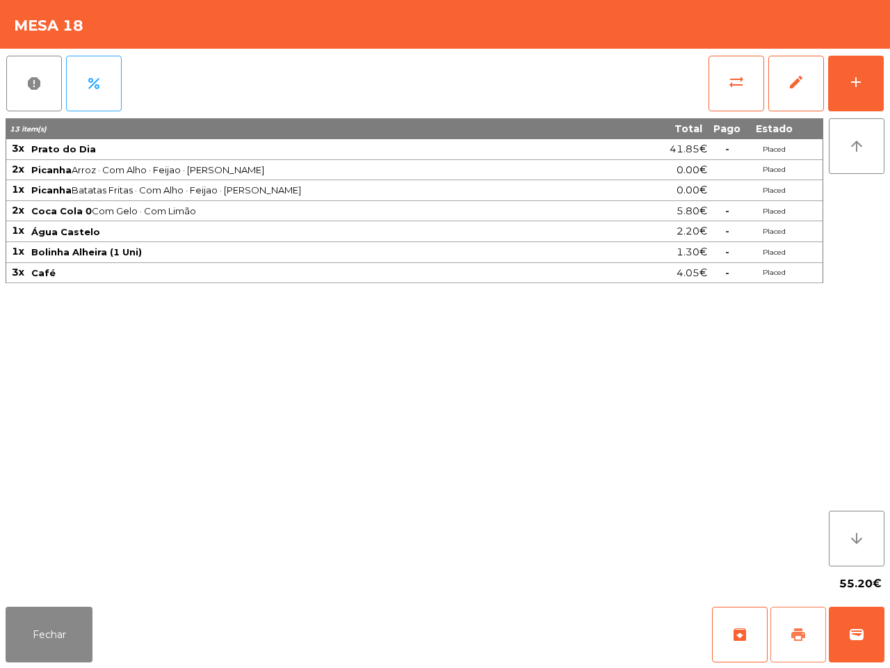
click at [795, 639] on span "print" at bounding box center [798, 634] width 17 height 17
click at [763, 554] on div "13 item(s) Total Pago Estado 3x [GEOGRAPHIC_DATA] do Dia 41.85€ - Placed 2x Pic…" at bounding box center [415, 342] width 818 height 448
click at [61, 637] on button "Fechar" at bounding box center [49, 635] width 87 height 56
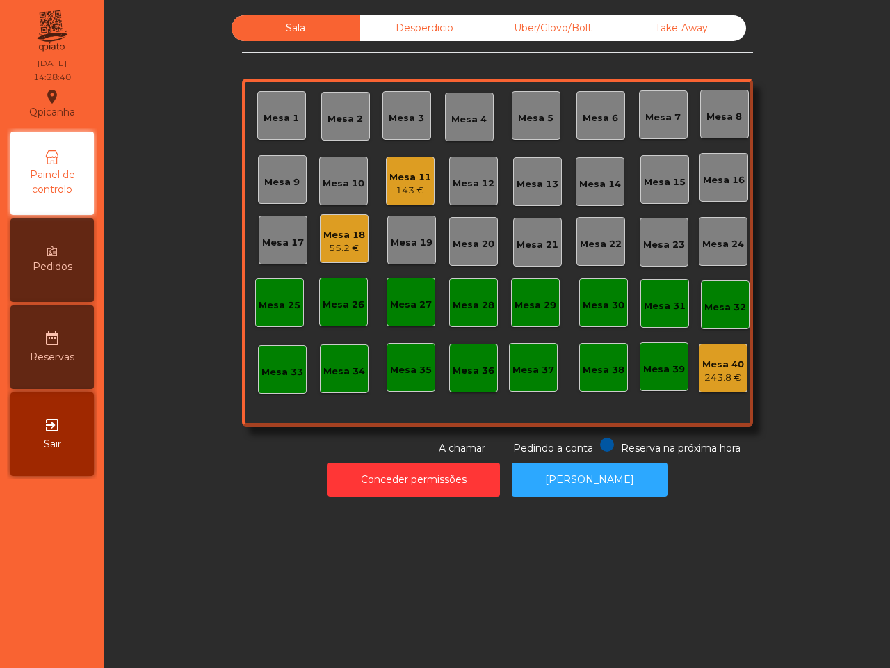
click at [254, 472] on div "Conceder permissões Abrir [PERSON_NAME]" at bounding box center [497, 480] width 749 height 48
click at [415, 186] on div "143 €" at bounding box center [411, 191] width 42 height 14
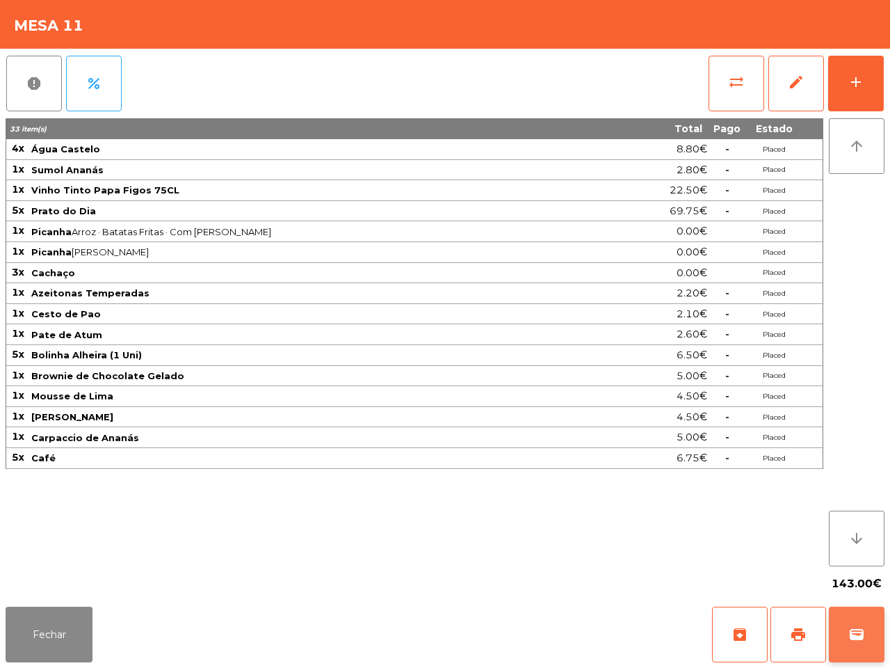
click at [879, 616] on button "wallet" at bounding box center [857, 635] width 56 height 56
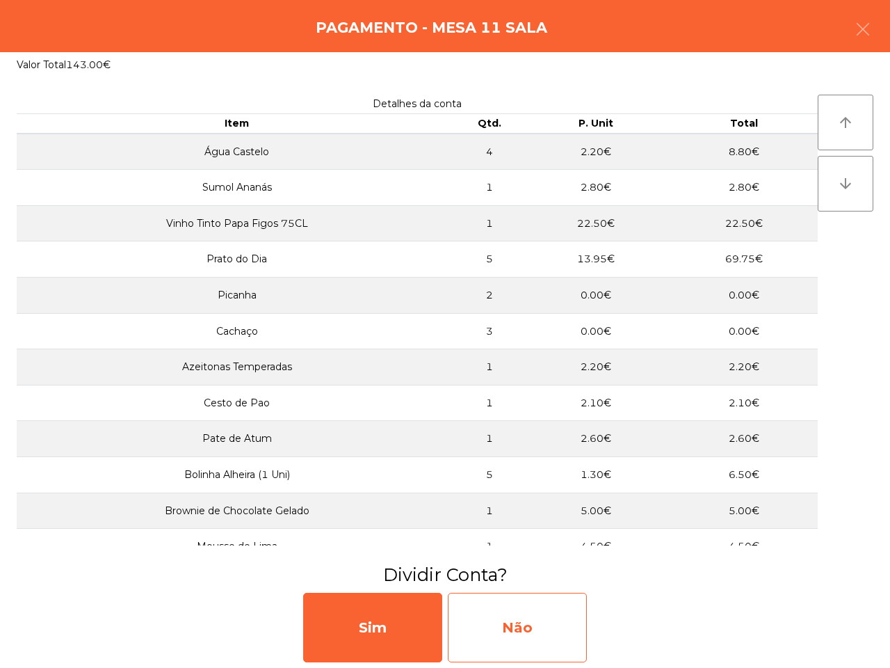
click at [583, 647] on div "Não" at bounding box center [517, 628] width 139 height 70
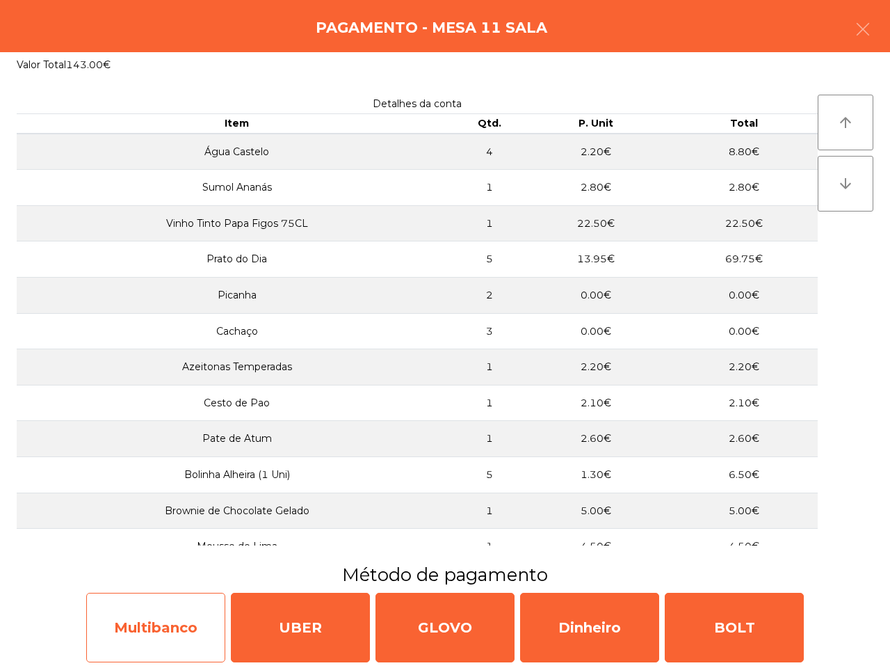
click at [196, 628] on div "Multibanco" at bounding box center [155, 628] width 139 height 70
select select "**"
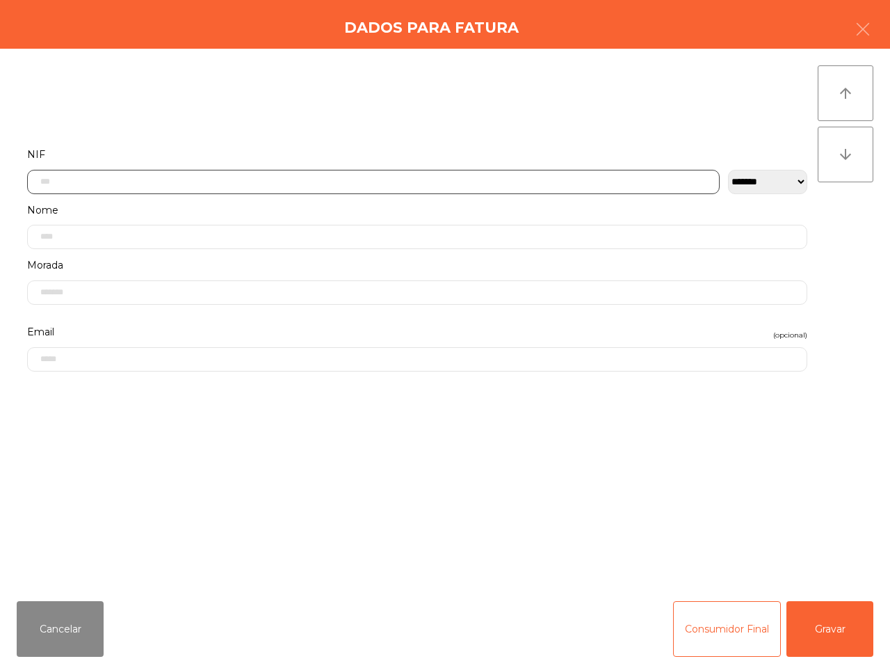
click at [400, 183] on input "text" at bounding box center [373, 182] width 693 height 24
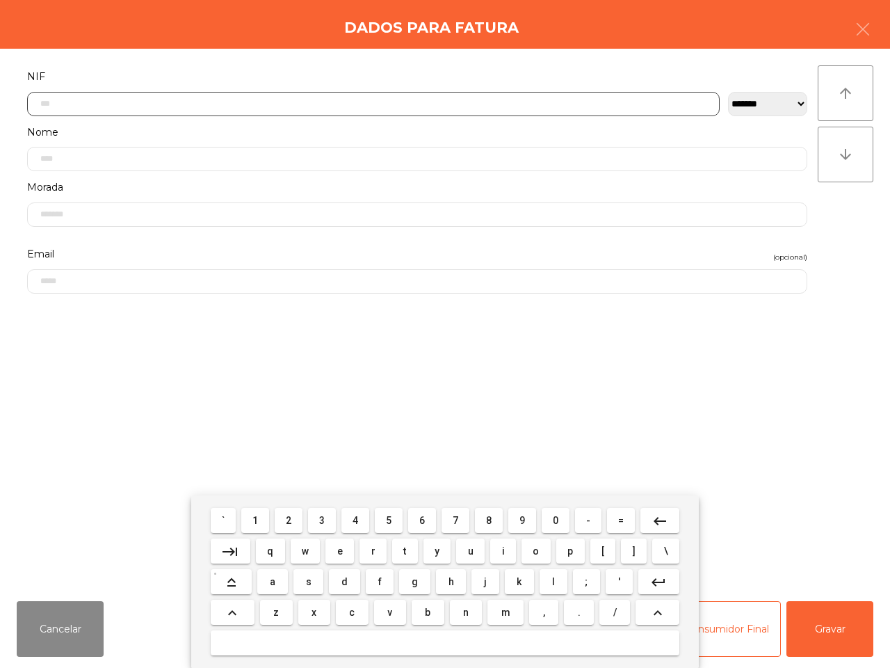
click at [387, 515] on span "5" at bounding box center [389, 520] width 6 height 11
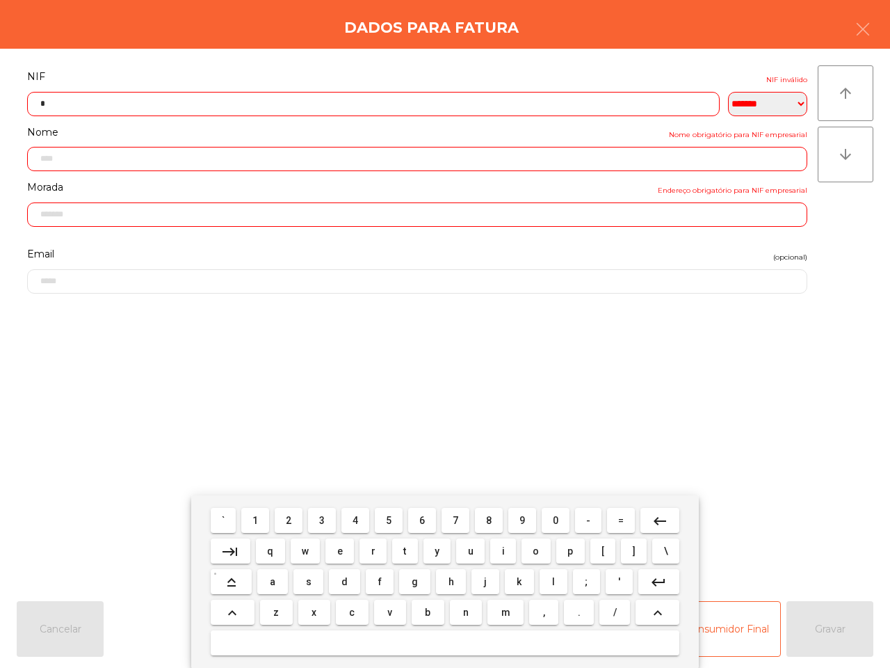
drag, startPoint x: 555, startPoint y: 518, endPoint x: 365, endPoint y: 515, distance: 190.0
click at [557, 518] on span "0" at bounding box center [556, 520] width 6 height 11
click at [365, 515] on button "4" at bounding box center [356, 520] width 28 height 25
click at [557, 515] on button "0" at bounding box center [556, 520] width 28 height 25
click at [320, 520] on button "3" at bounding box center [322, 520] width 28 height 25
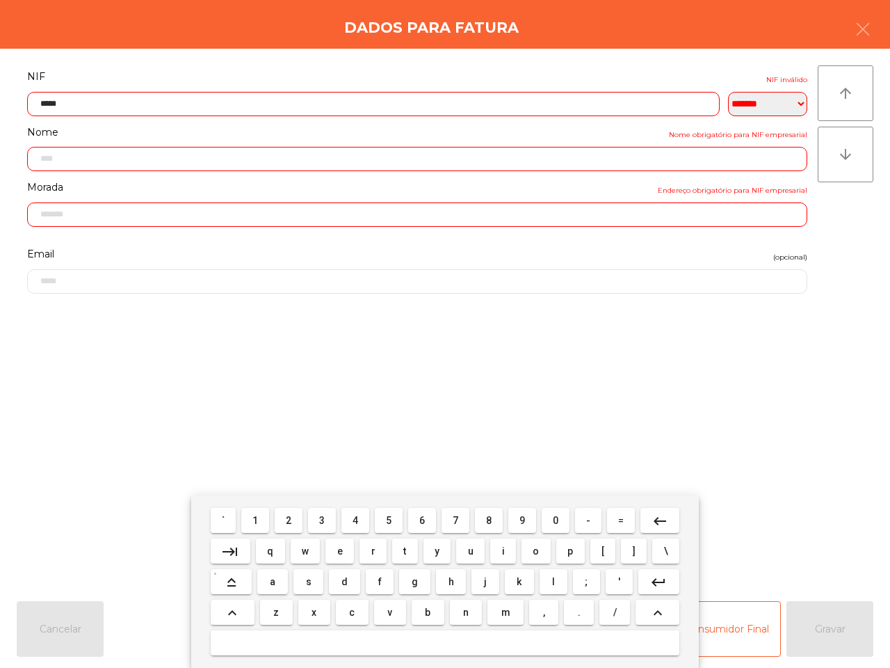
click at [560, 522] on button "0" at bounding box center [556, 520] width 28 height 25
click at [366, 517] on button "4" at bounding box center [356, 520] width 28 height 25
click at [431, 518] on button "6" at bounding box center [422, 520] width 28 height 25
click at [522, 517] on span "9" at bounding box center [523, 520] width 6 height 11
type input "*********"
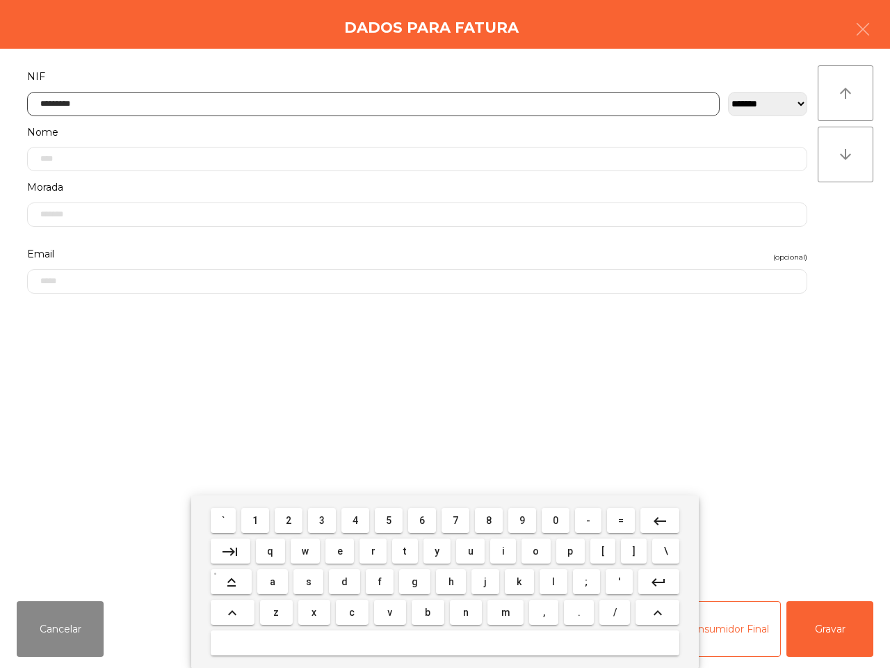
type input "**********"
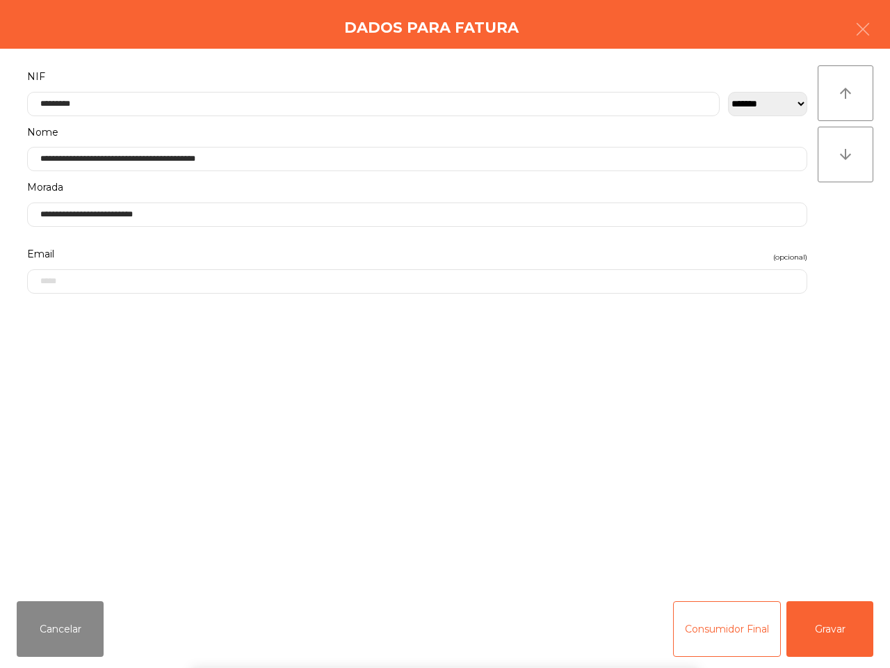
click at [833, 631] on div "` 1 2 3 4 5 6 7 8 9 0 - = keyboard_backspace keyboard_tab q w e r t y u i o p […" at bounding box center [445, 581] width 890 height 173
click at [833, 631] on button "Gravar" at bounding box center [830, 629] width 87 height 56
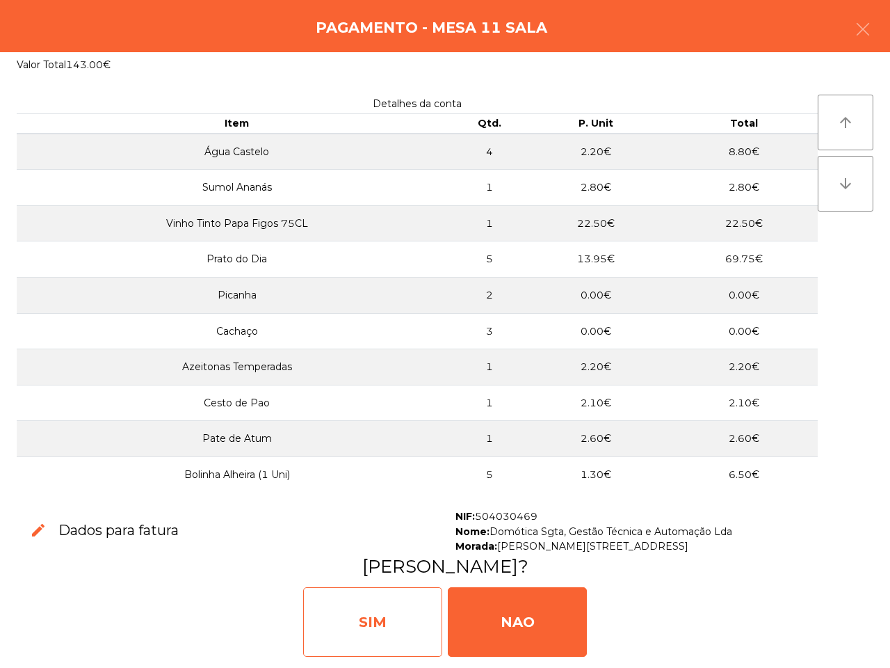
click at [383, 621] on div "SIM" at bounding box center [372, 622] width 139 height 70
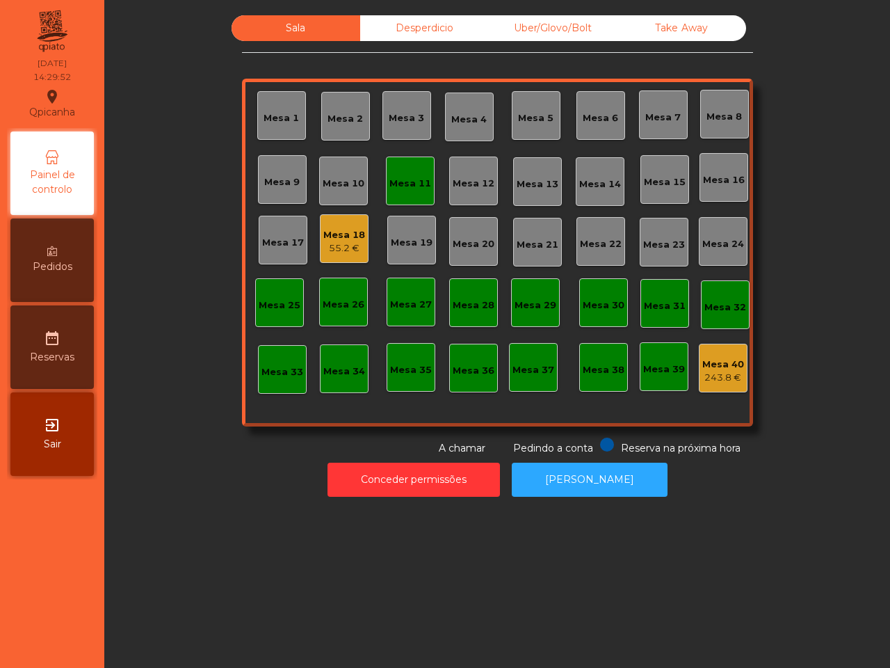
click at [384, 616] on div "Sala Desperdicio Uber/Glovo/Bolt Take Away Mesa 1 Mesa 2 Mesa 3 Mesa 4 Mesa 5 M…" at bounding box center [497, 334] width 786 height 668
click at [346, 241] on div "55.2 €" at bounding box center [344, 248] width 42 height 14
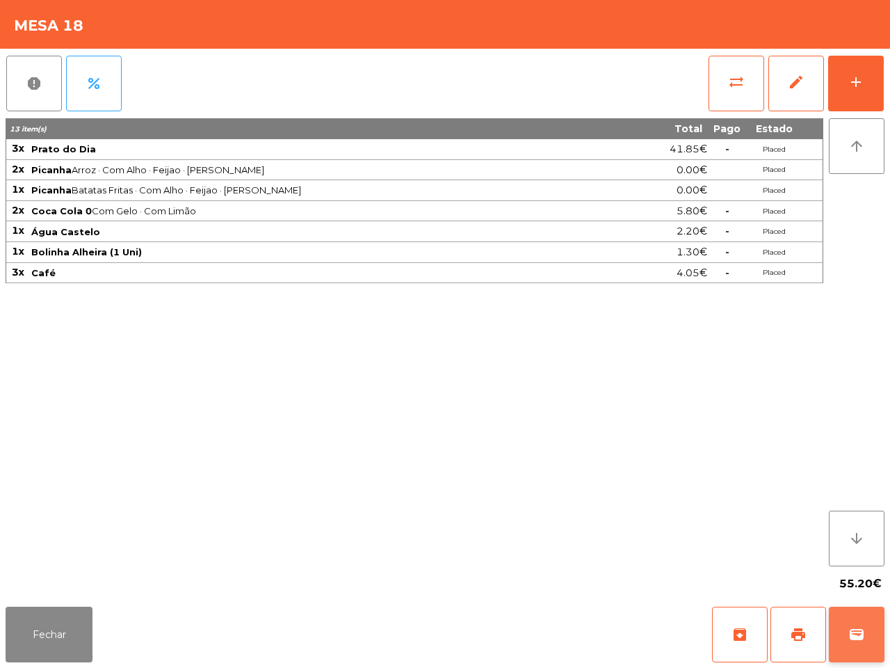
click at [852, 613] on button "wallet" at bounding box center [857, 635] width 56 height 56
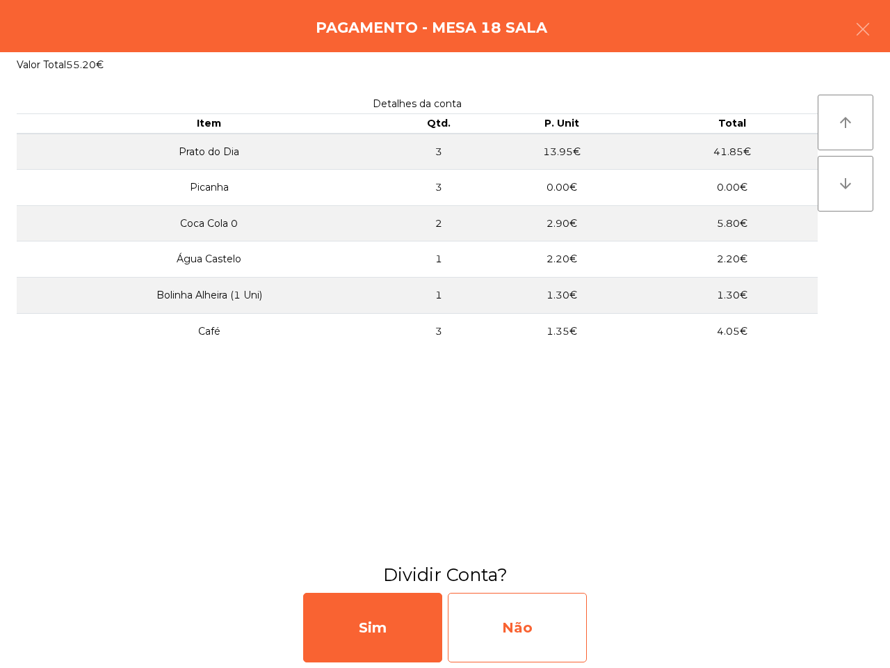
click at [498, 631] on div "Não" at bounding box center [517, 628] width 139 height 70
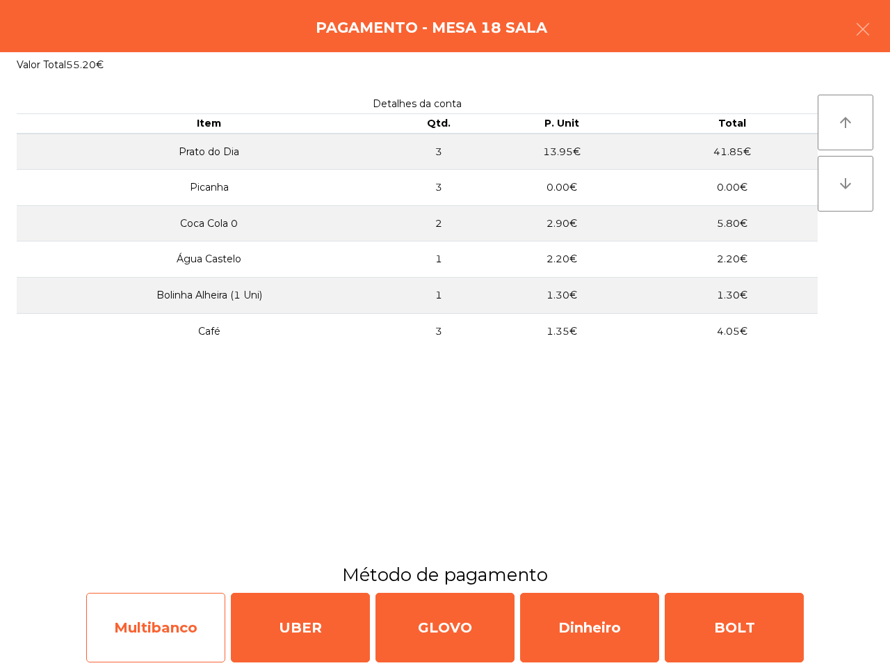
click at [132, 634] on div "Multibanco" at bounding box center [155, 628] width 139 height 70
select select "**"
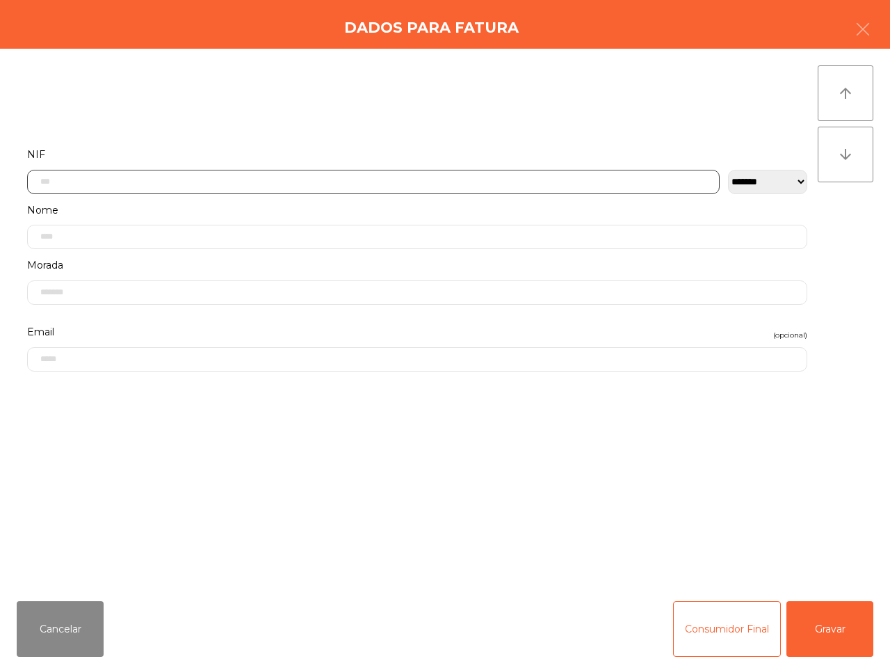
click at [282, 184] on input "text" at bounding box center [373, 182] width 693 height 24
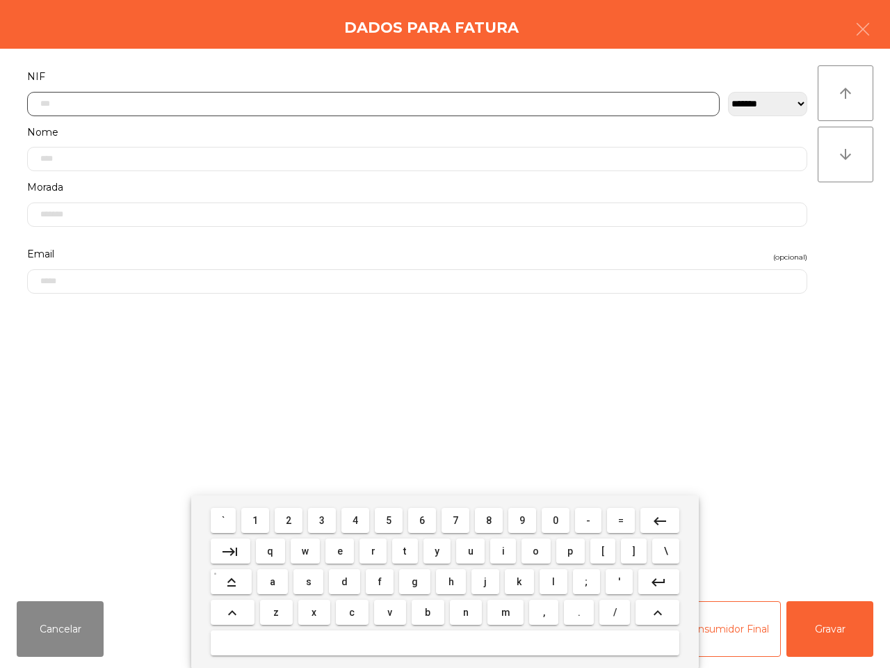
click at [387, 518] on span "5" at bounding box center [389, 520] width 6 height 11
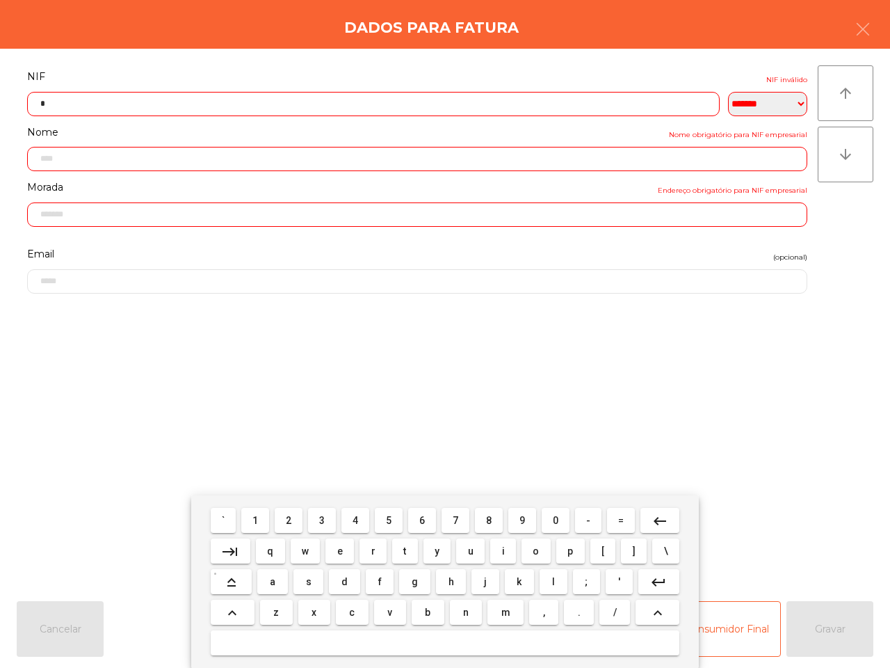
click at [553, 522] on span "0" at bounding box center [556, 520] width 6 height 11
click at [463, 526] on button "7" at bounding box center [456, 520] width 28 height 25
click at [324, 520] on span "3" at bounding box center [322, 520] width 6 height 11
click at [520, 519] on span "9" at bounding box center [523, 520] width 6 height 11
click at [432, 515] on button "6" at bounding box center [422, 520] width 28 height 25
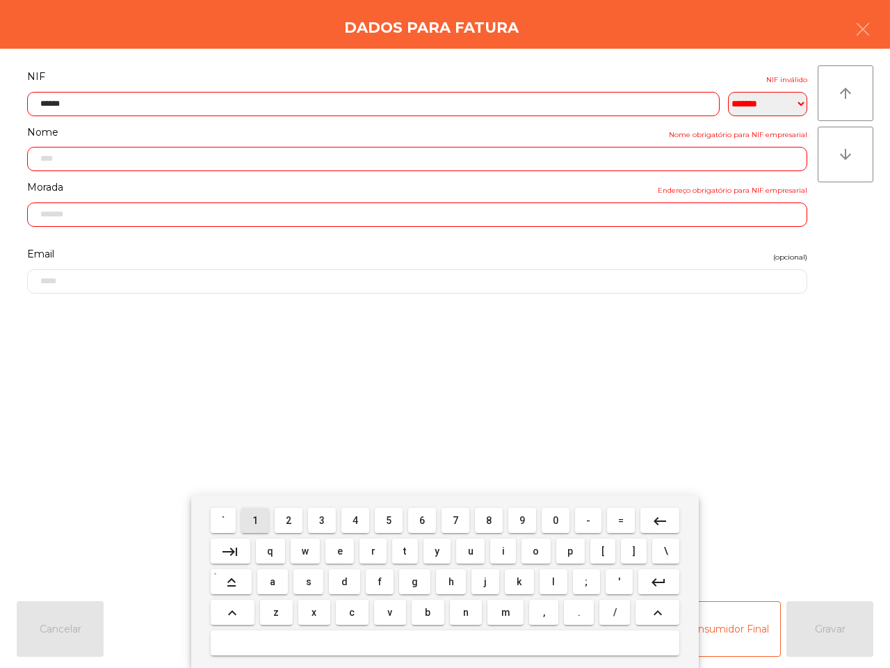
click at [262, 523] on button "1" at bounding box center [255, 520] width 28 height 25
click at [456, 522] on span "7" at bounding box center [456, 520] width 6 height 11
click at [554, 520] on span "0" at bounding box center [556, 520] width 6 height 11
type input "*********"
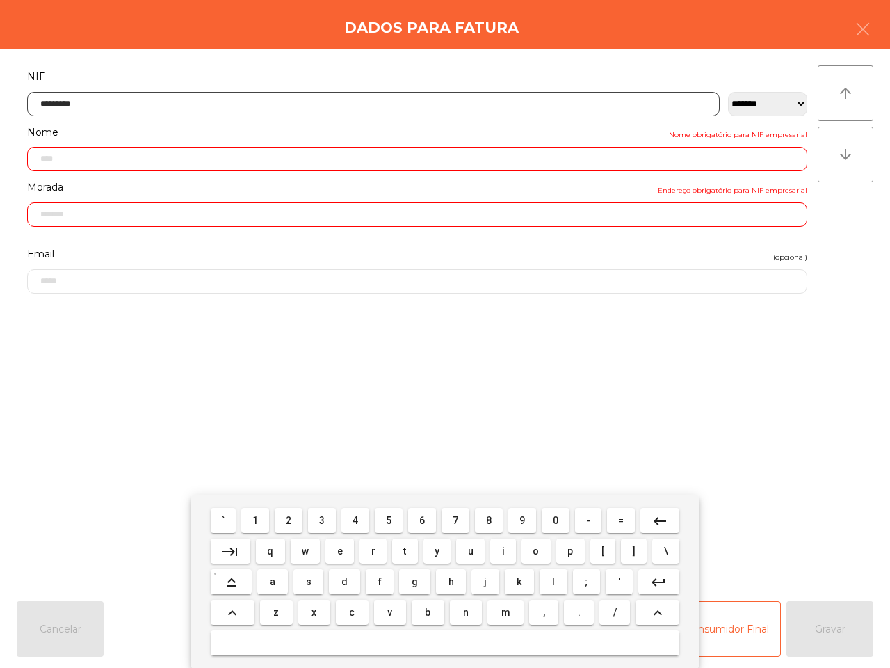
type input "**********"
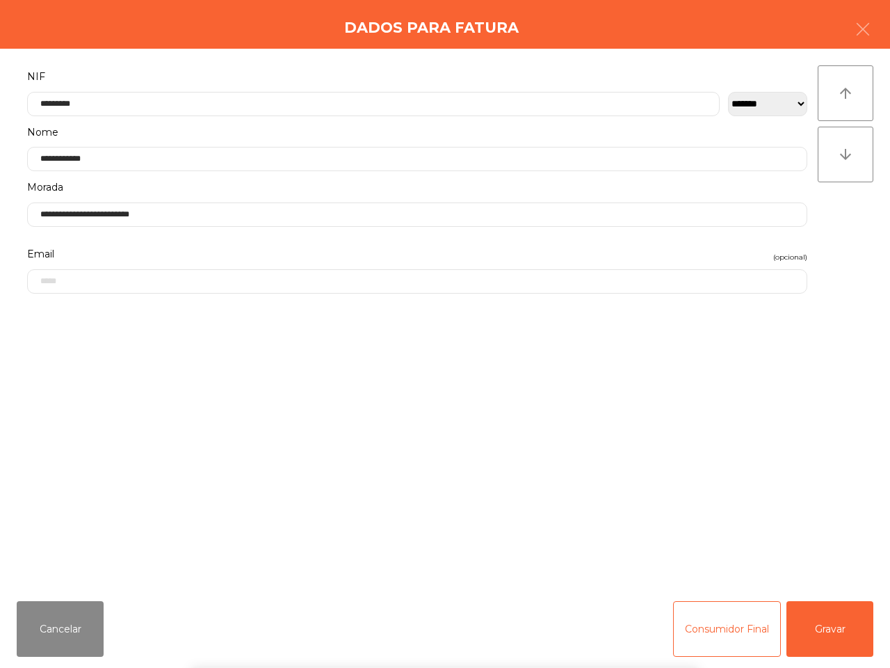
click at [854, 630] on div "` 1 2 3 4 5 6 7 8 9 0 - = keyboard_backspace keyboard_tab q w e r t y u i o p […" at bounding box center [445, 581] width 890 height 173
click at [818, 623] on button "Gravar" at bounding box center [830, 629] width 87 height 56
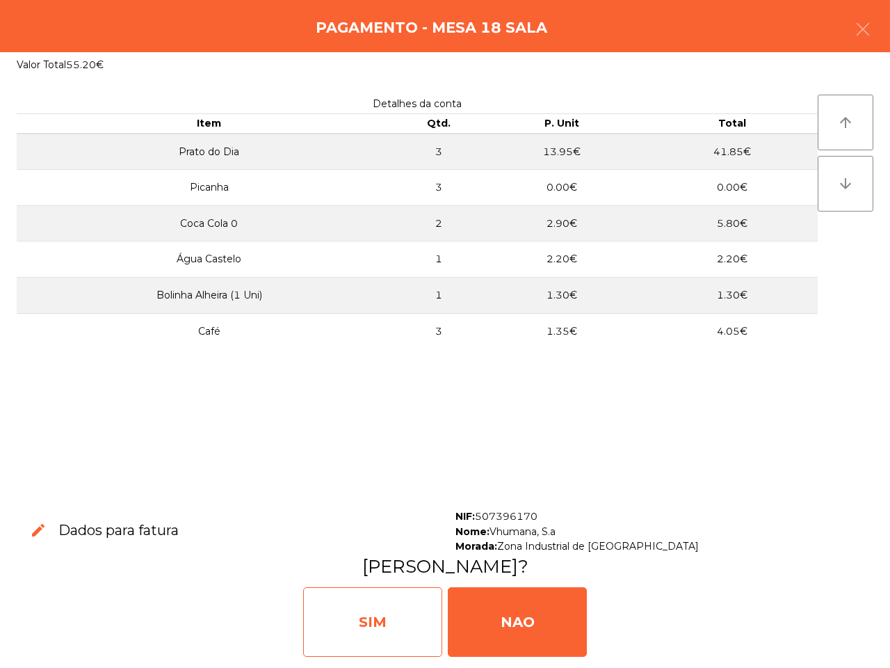
click at [399, 623] on div "SIM" at bounding box center [372, 622] width 139 height 70
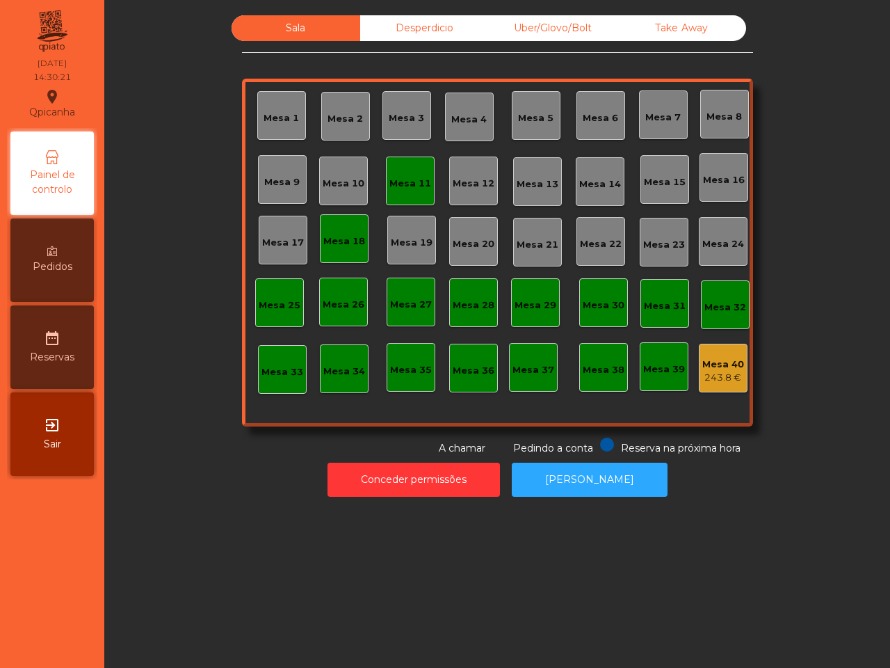
click at [395, 620] on div "Sala Desperdicio Uber/Glovo/Bolt Take Away Mesa 1 Mesa 2 Mesa 3 Mesa 4 [GEOGRAP…" at bounding box center [497, 334] width 786 height 668
click at [330, 234] on div "Mesa 18" at bounding box center [344, 241] width 42 height 14
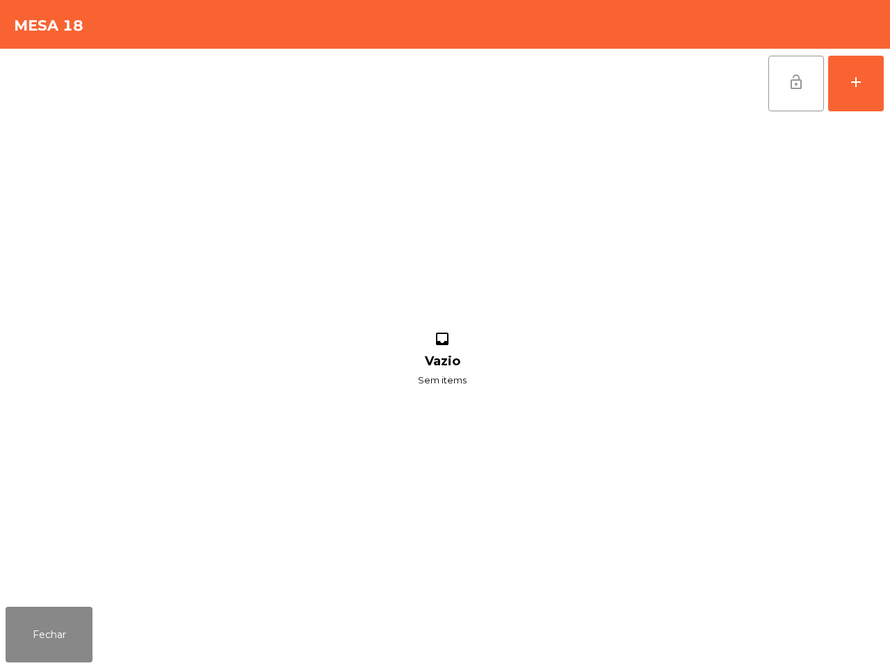
click at [797, 78] on span "lock_open" at bounding box center [796, 82] width 17 height 17
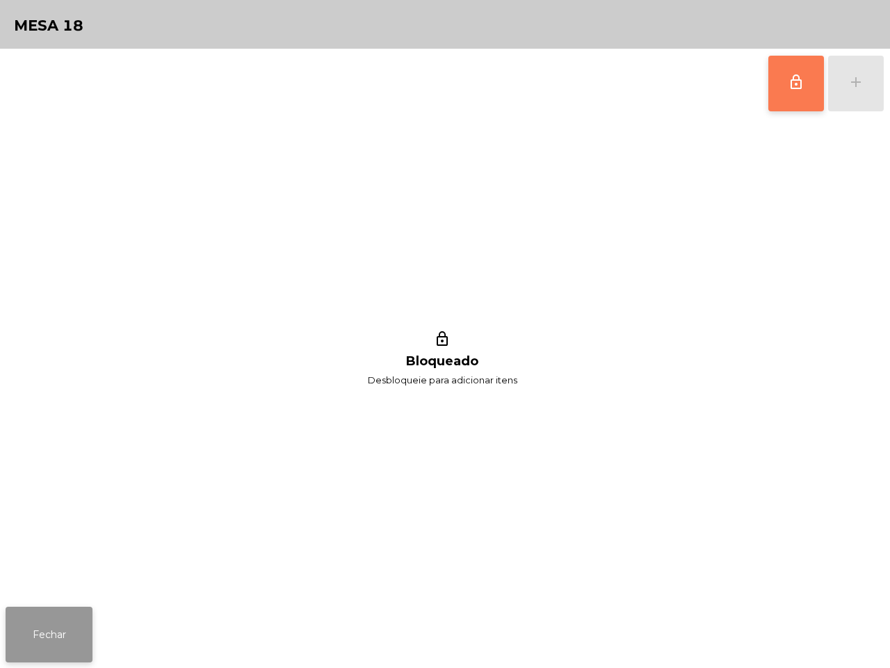
click at [60, 625] on button "Fechar" at bounding box center [49, 635] width 87 height 56
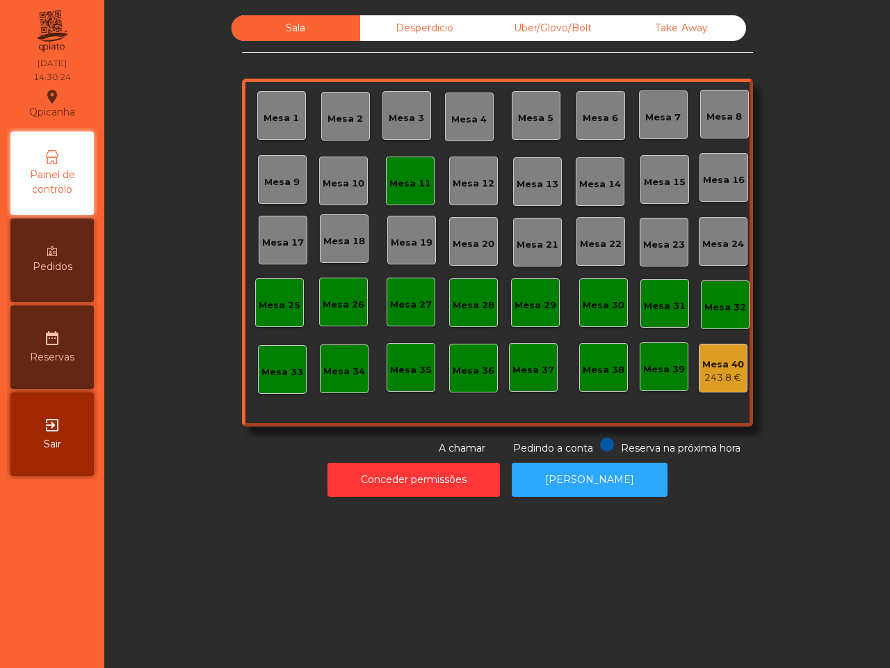
click at [408, 181] on div "Mesa 11" at bounding box center [411, 184] width 42 height 14
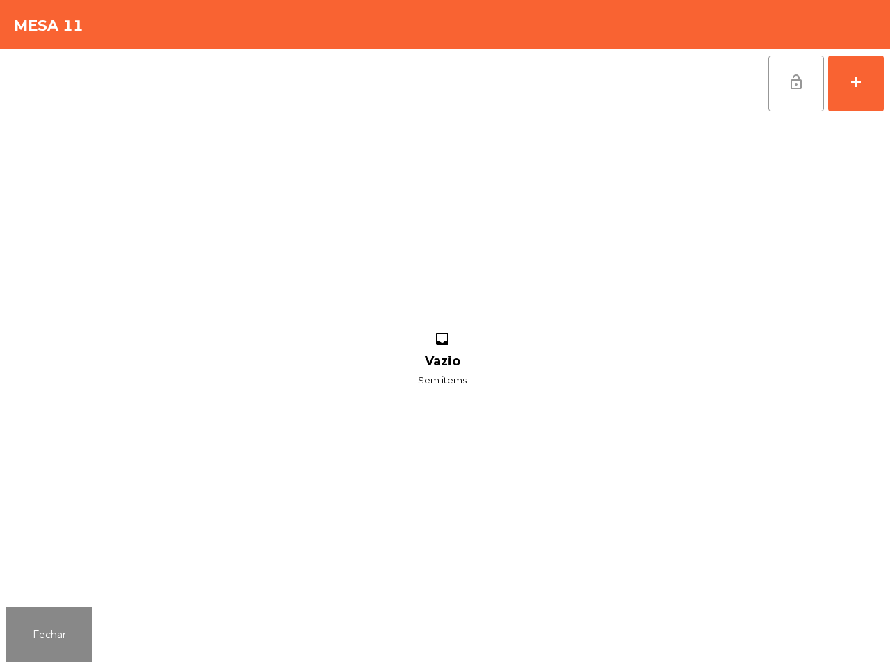
click at [781, 84] on button "lock_open" at bounding box center [797, 84] width 56 height 56
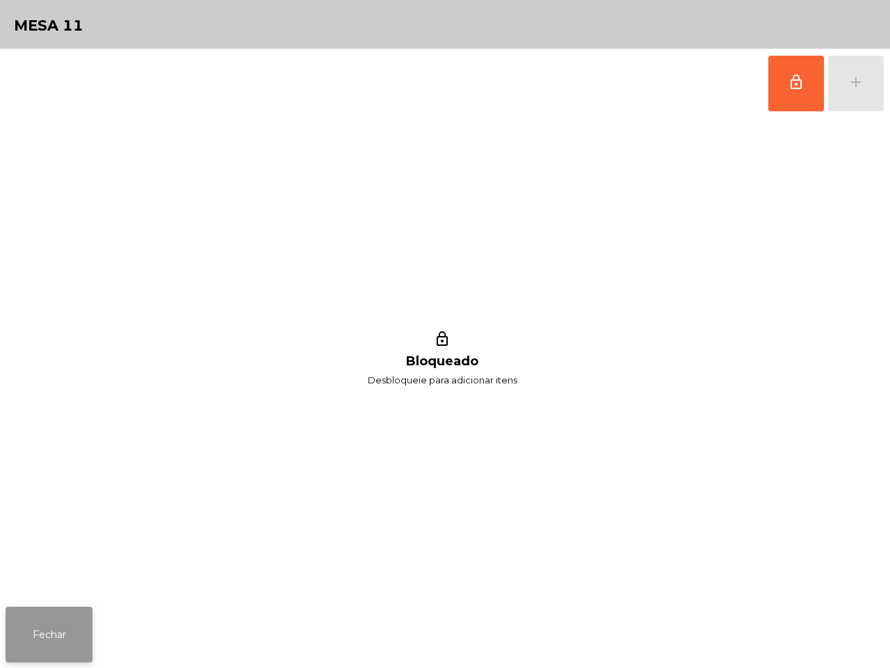
click at [45, 645] on button "Fechar" at bounding box center [49, 635] width 87 height 56
